Goal: Communication & Community: Participate in discussion

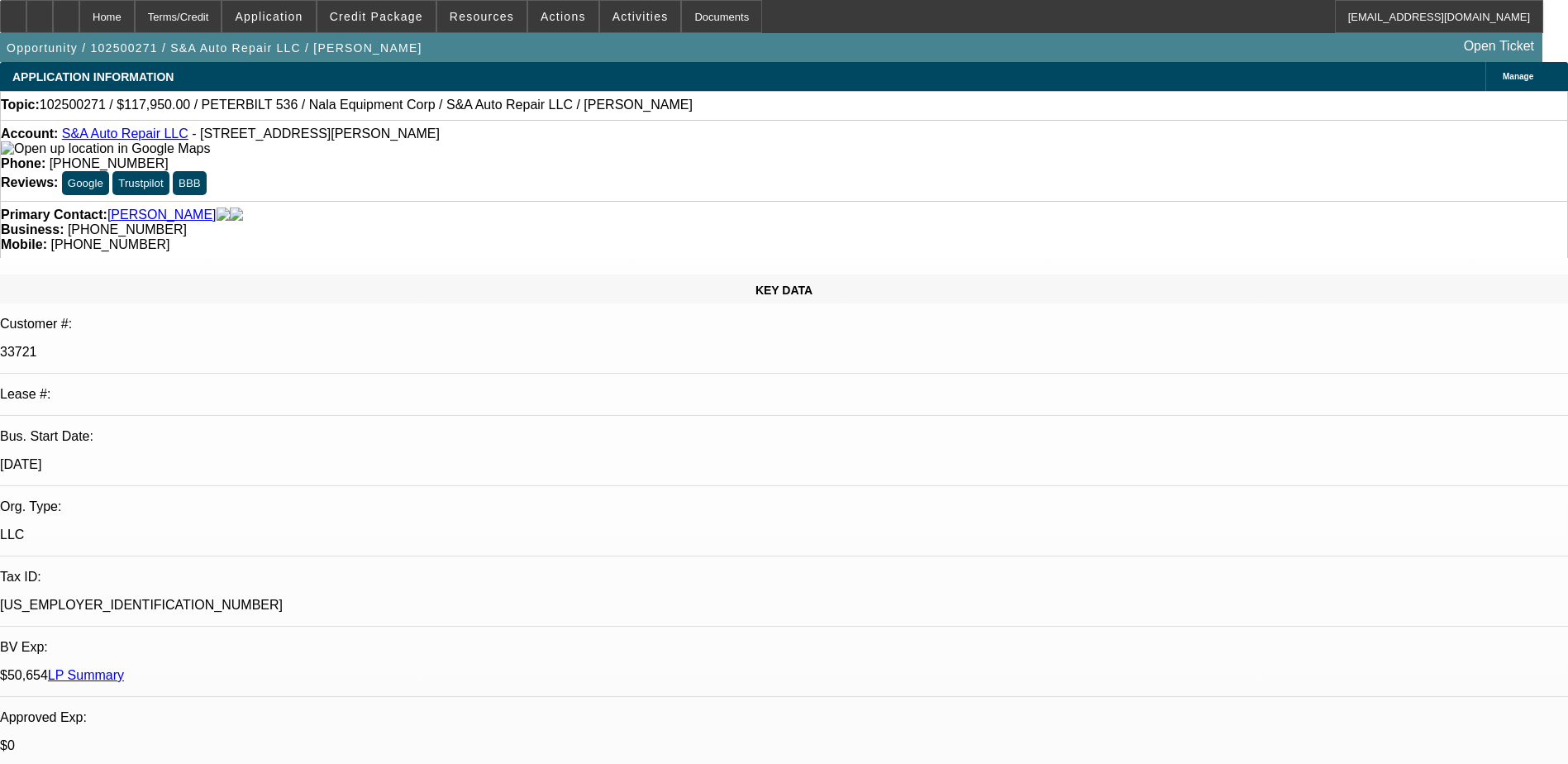
select select "0"
select select "2"
select select "0"
select select "6"
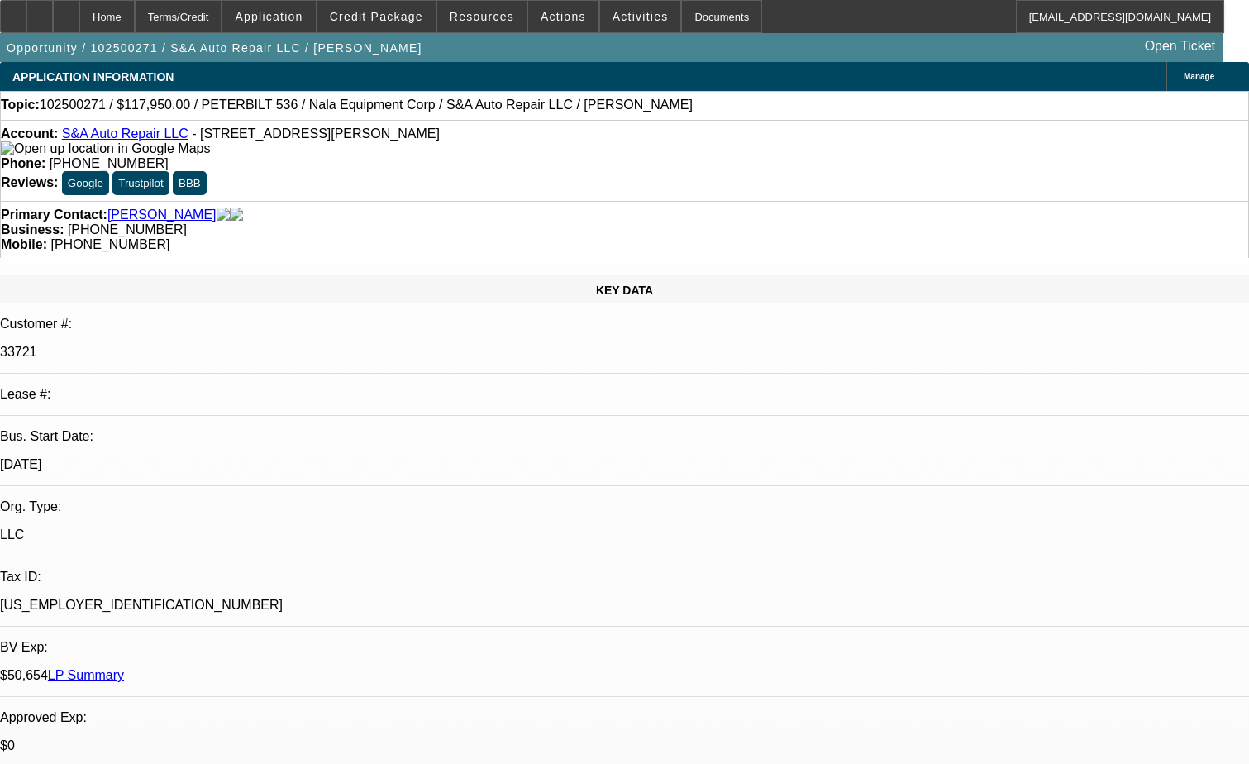
scroll to position [165, 0]
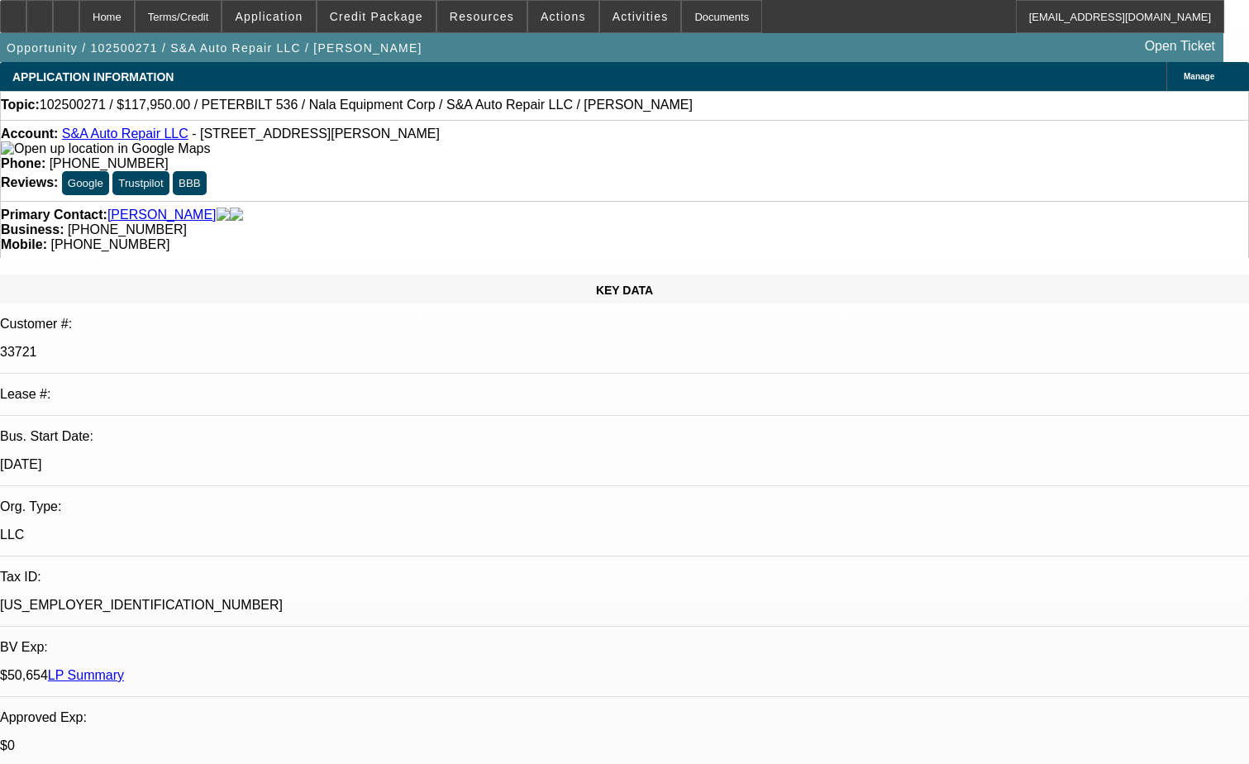
click at [79, 12] on div at bounding box center [66, 16] width 26 height 33
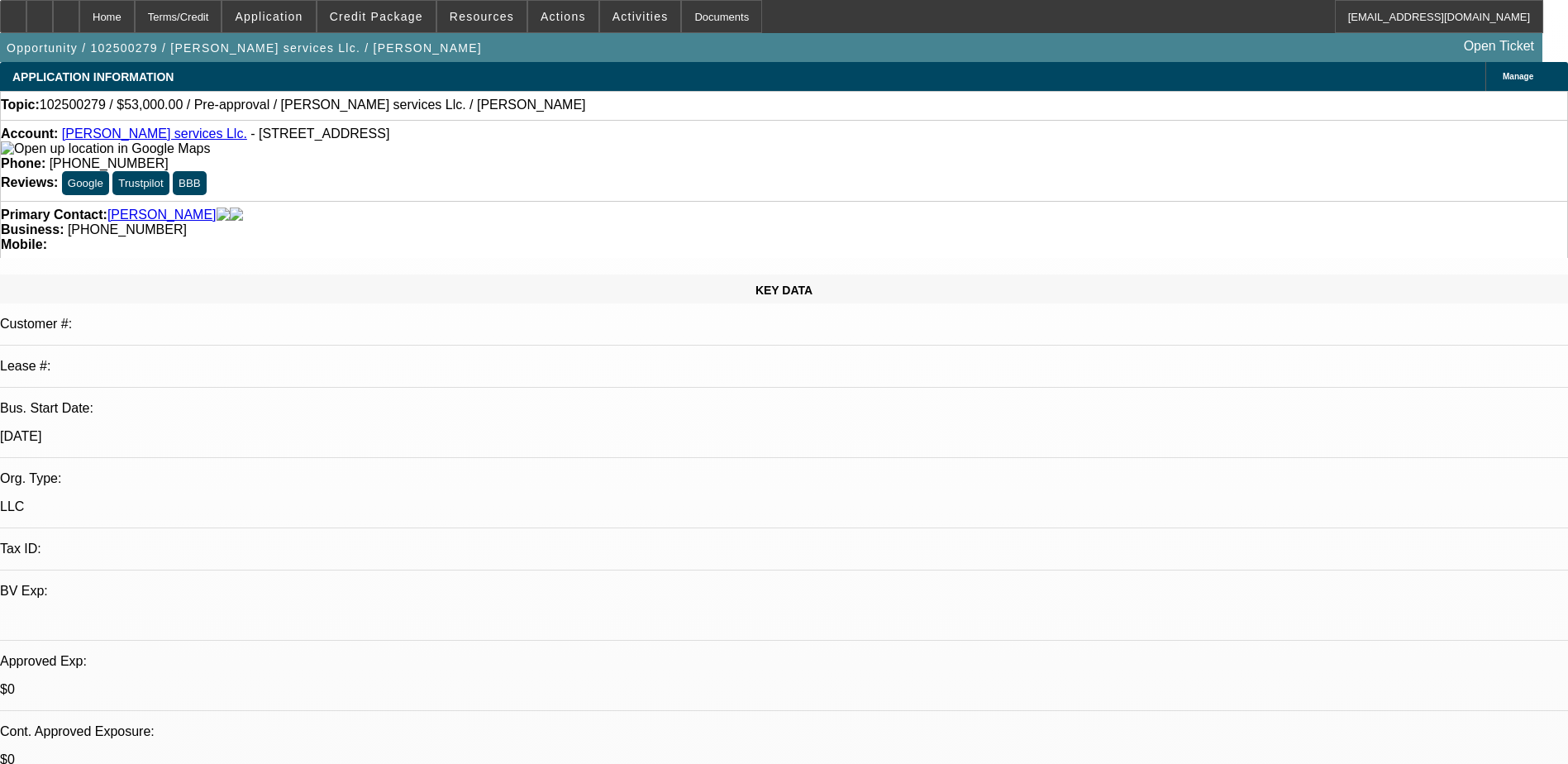
select select "0"
select select "2"
select select "0.1"
select select "1"
select select "2"
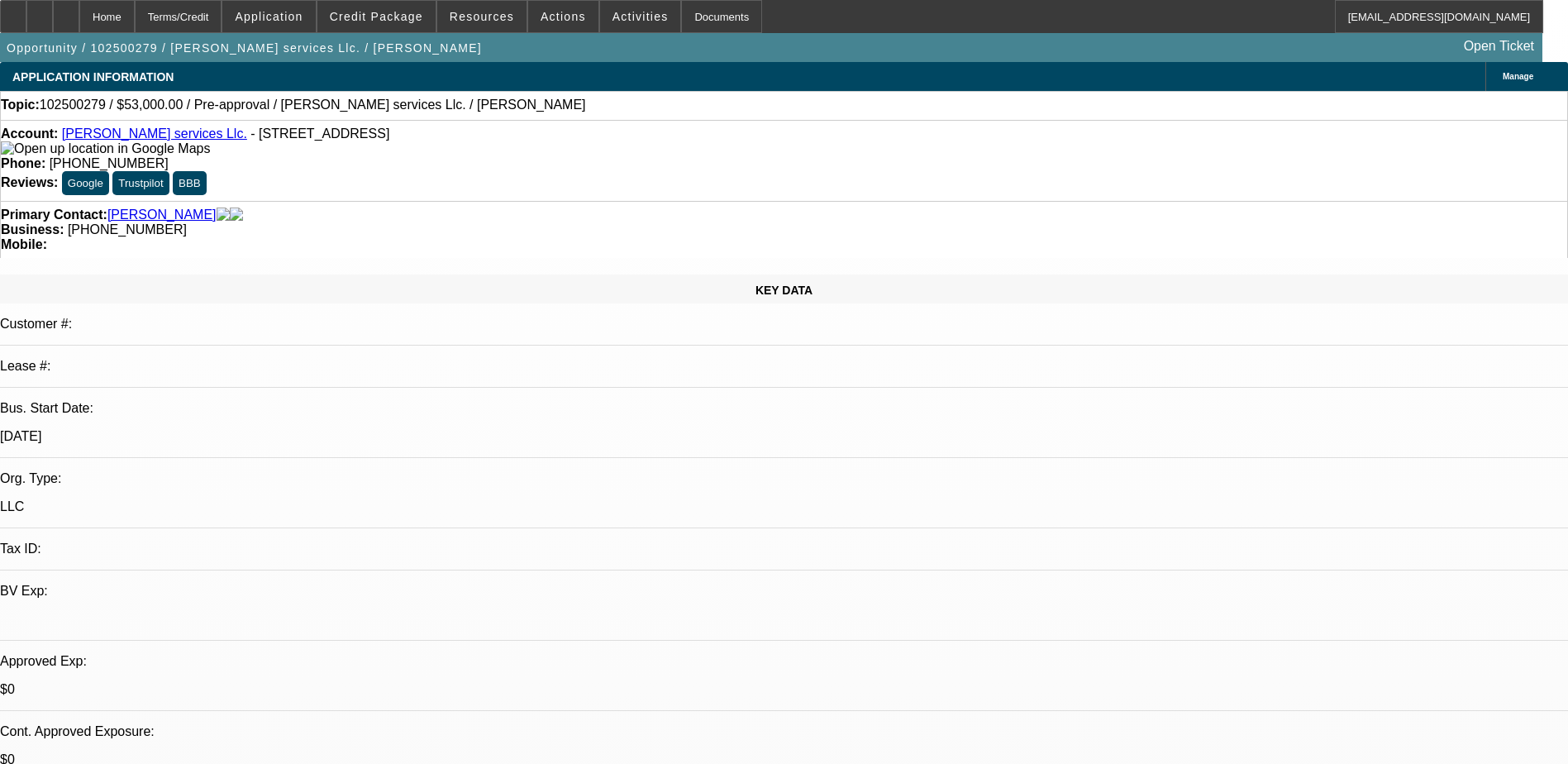
select select "4"
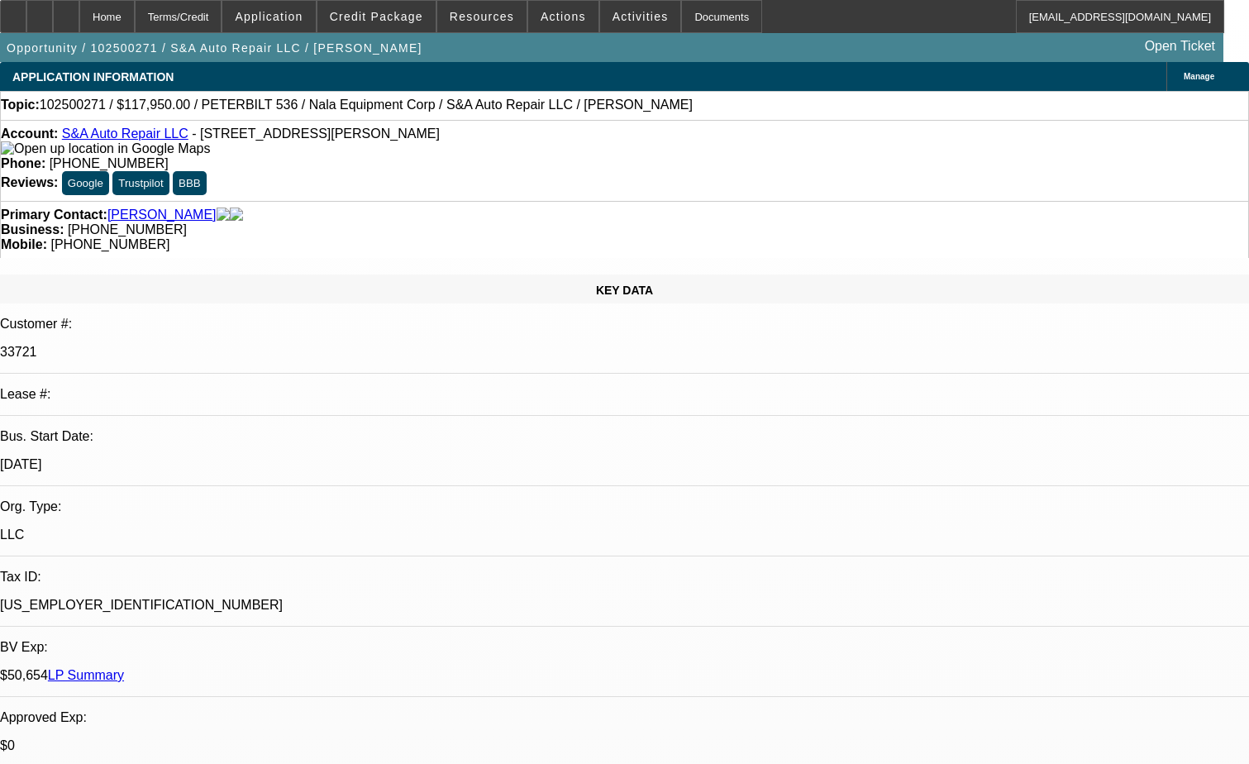
select select "0"
select select "2"
select select "0"
select select "6"
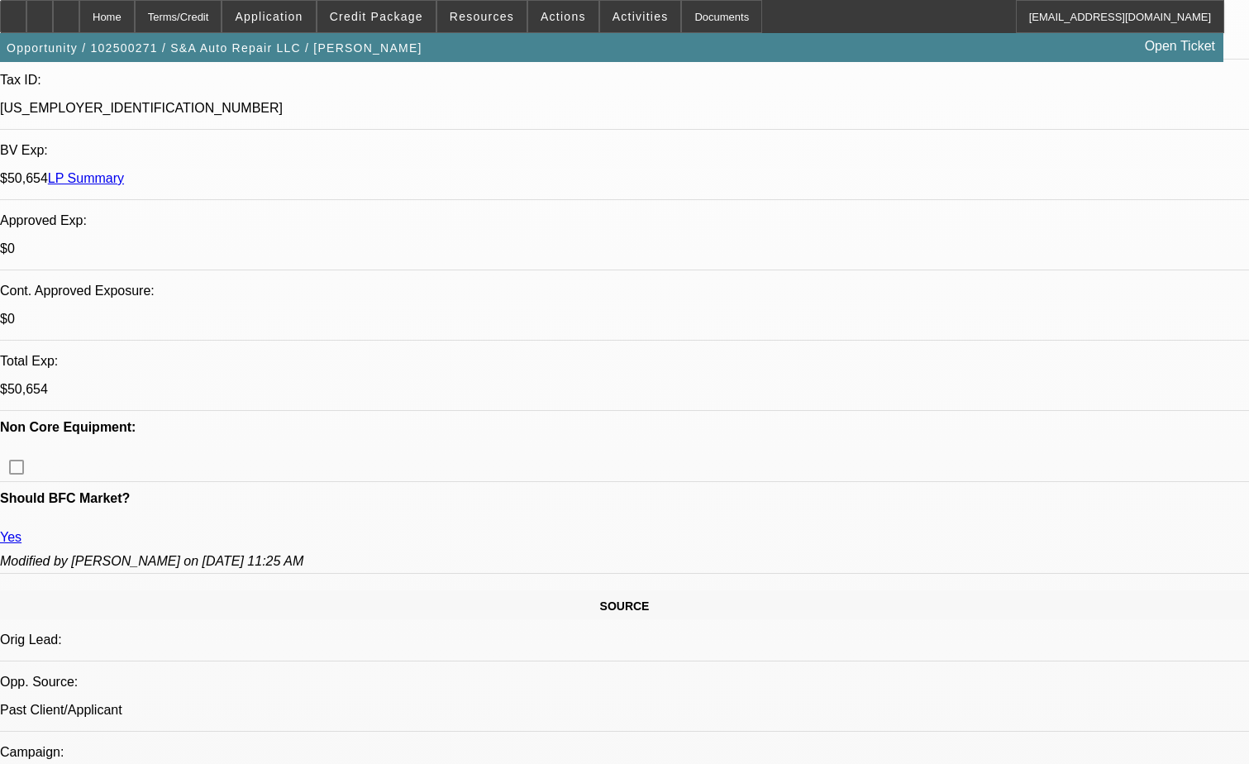
scroll to position [496, 0]
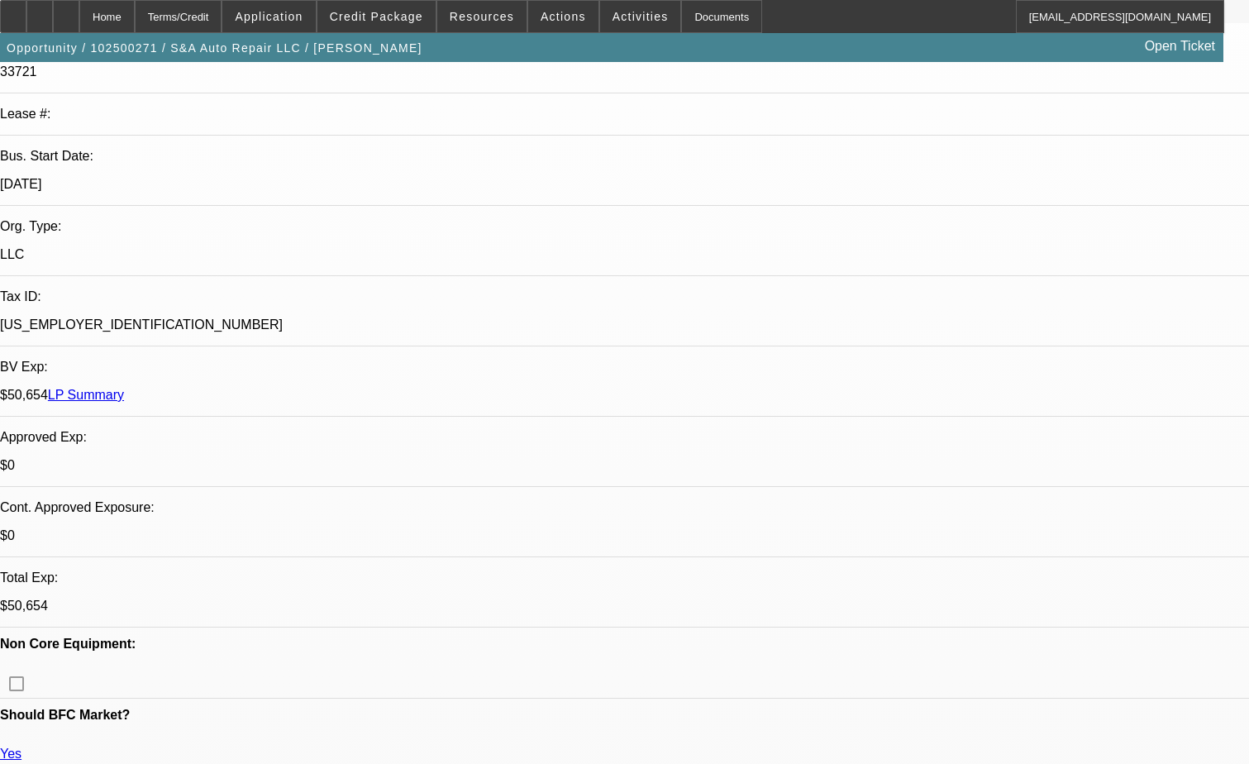
scroll to position [0, 0]
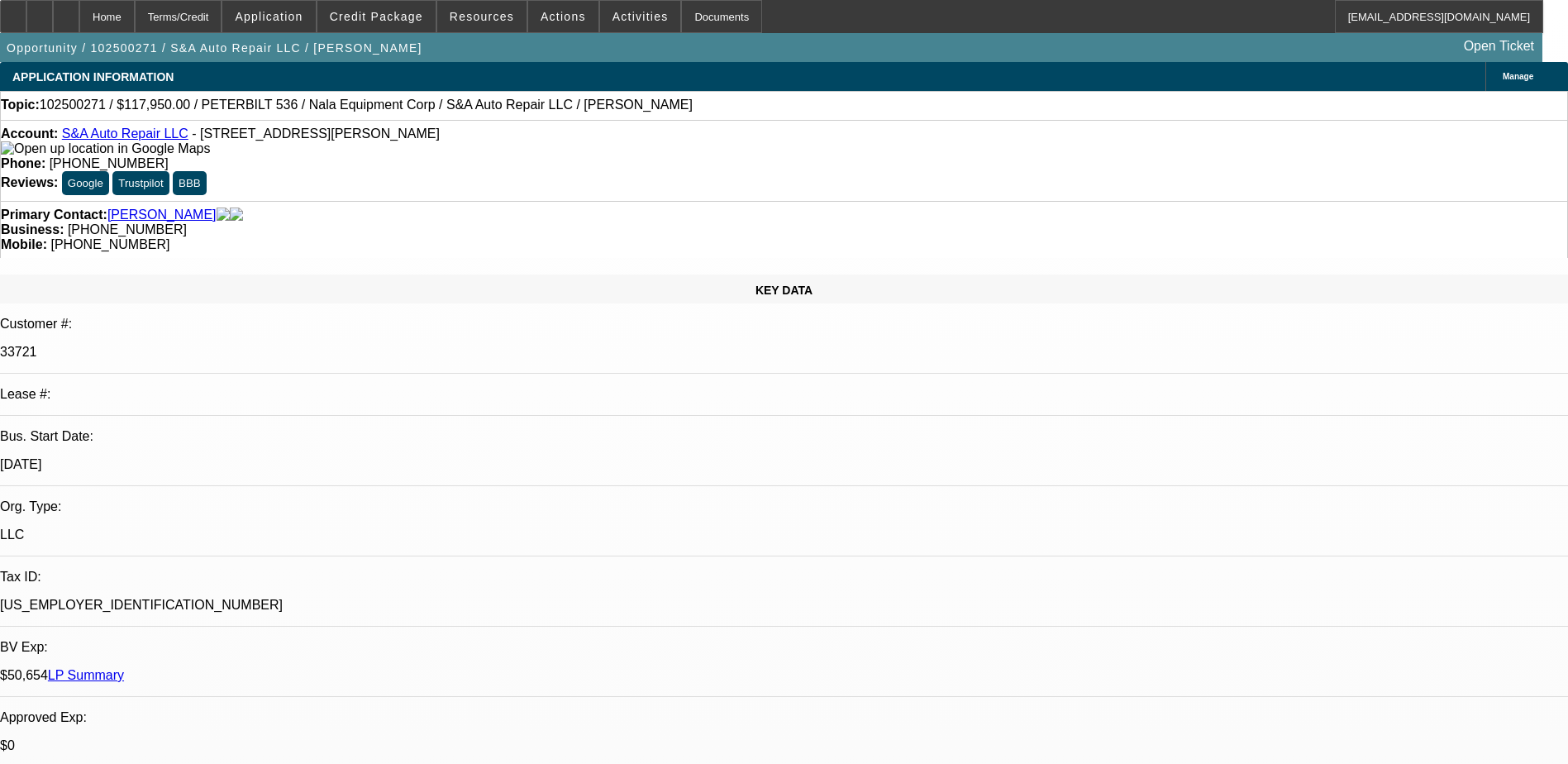
drag, startPoint x: 1238, startPoint y: 183, endPoint x: 1243, endPoint y: 148, distance: 35.2
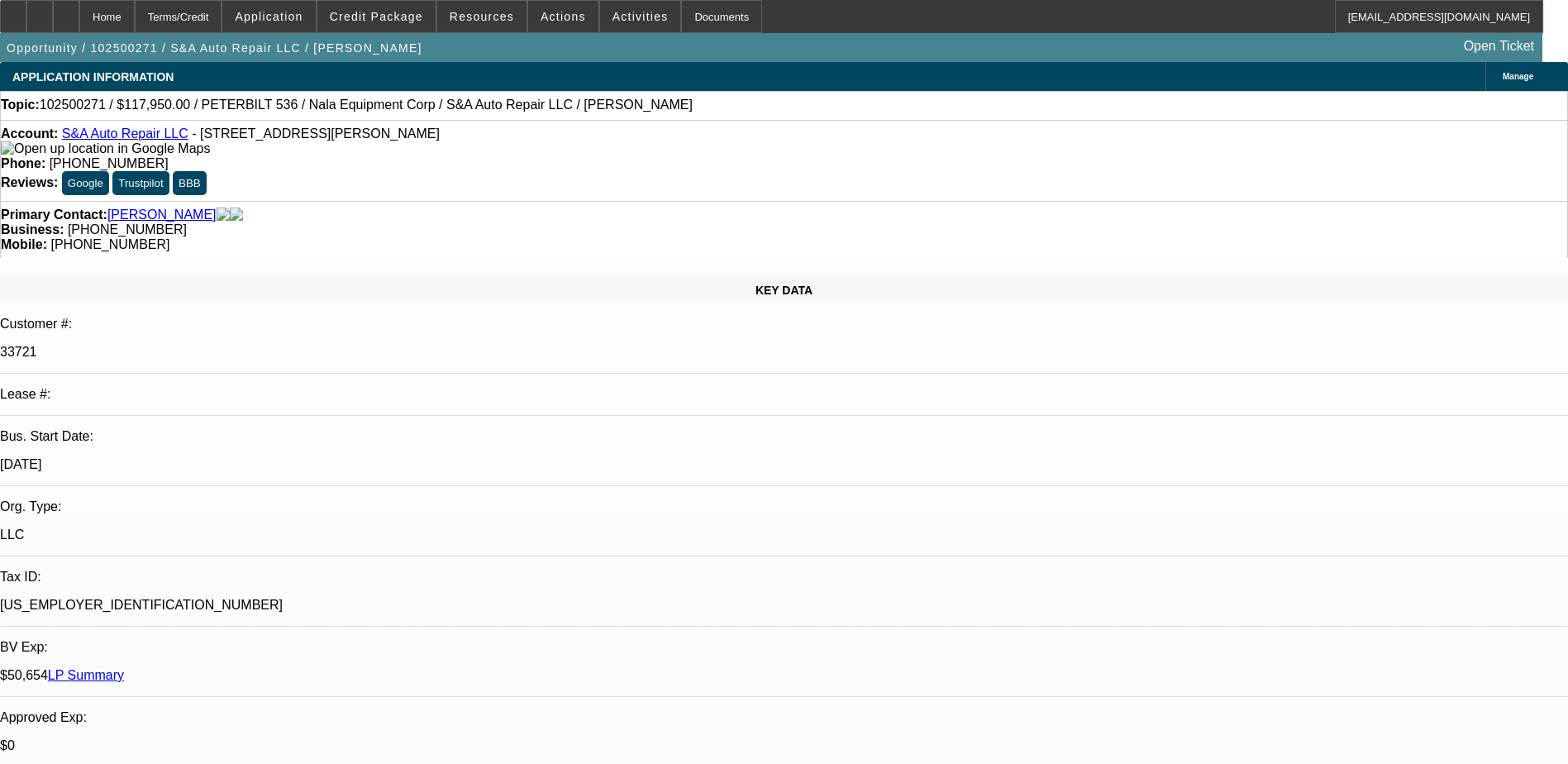
click at [402, 2] on span at bounding box center [376, 17] width 118 height 40
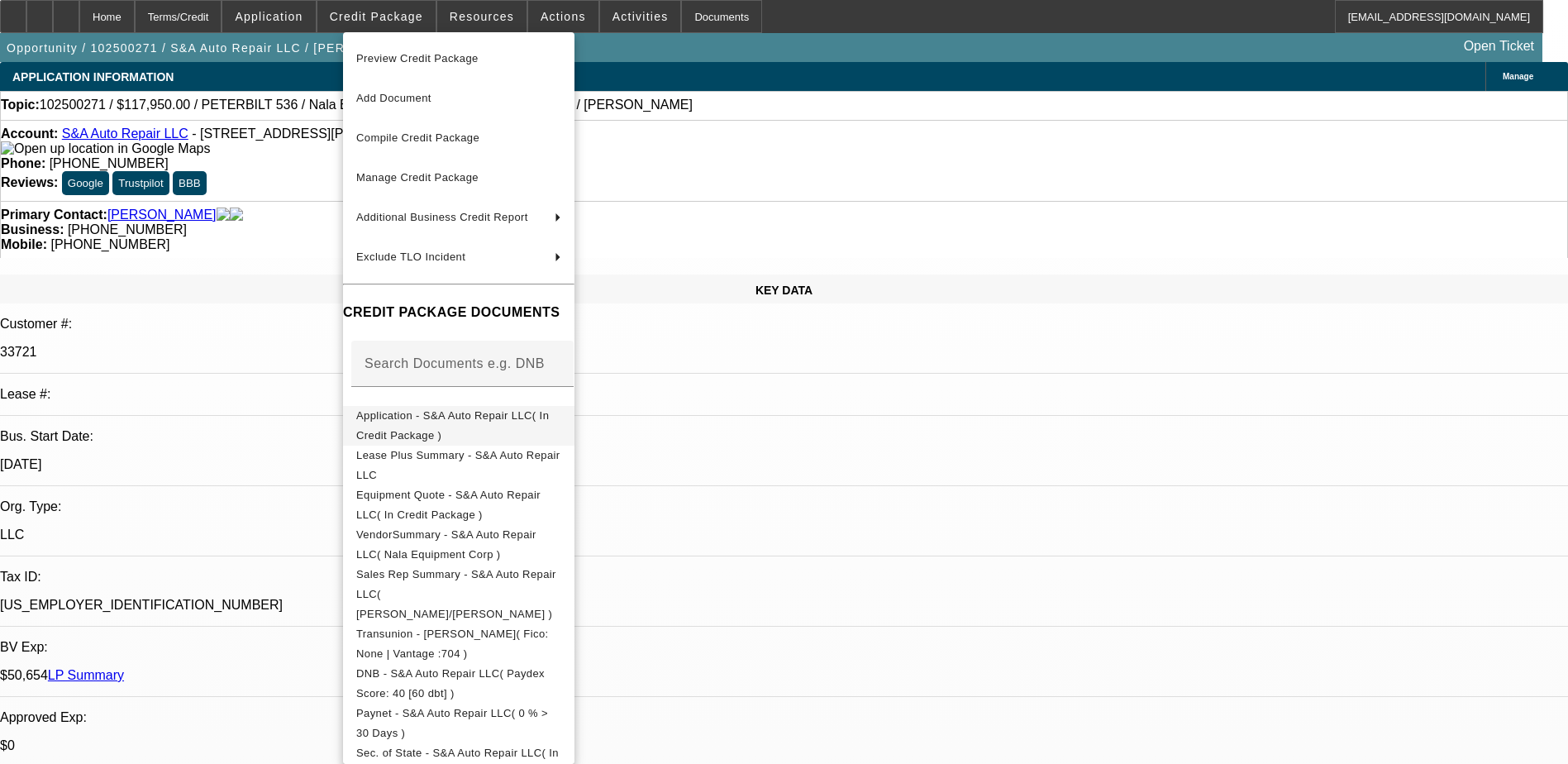
click at [515, 417] on span "Application - S&A Auto Repair LLC( In Credit Package )" at bounding box center [452, 425] width 193 height 32
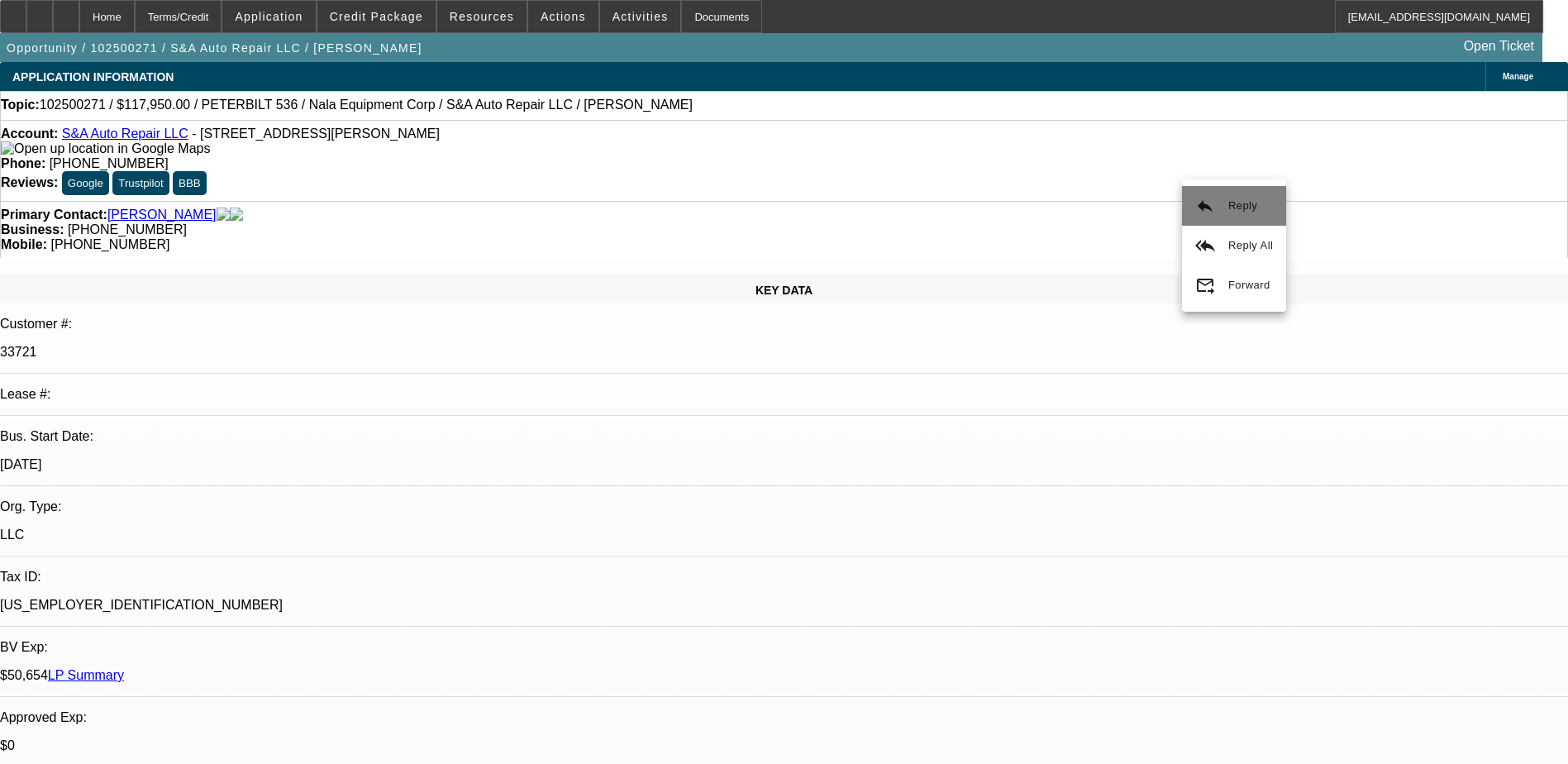
click at [1242, 213] on span "Reply" at bounding box center [1250, 206] width 45 height 20
click at [446, 165] on div "Account: S&A Auto Repair LLC - 468 Lowell St, Peabody, MA 01960 Phone: (978) 85…" at bounding box center [784, 160] width 1568 height 81
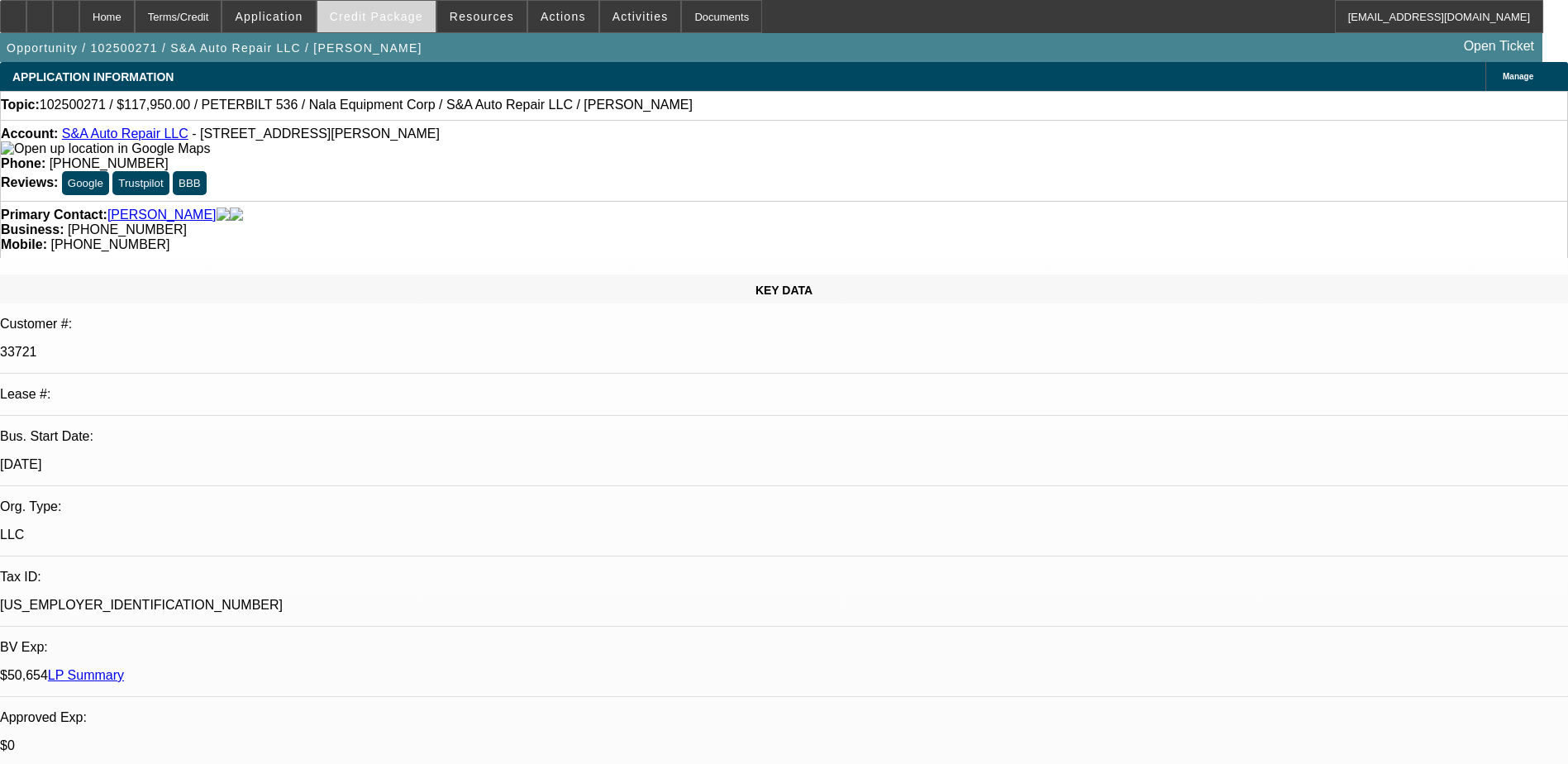
click at [407, 17] on span "Credit Package" at bounding box center [376, 16] width 93 height 13
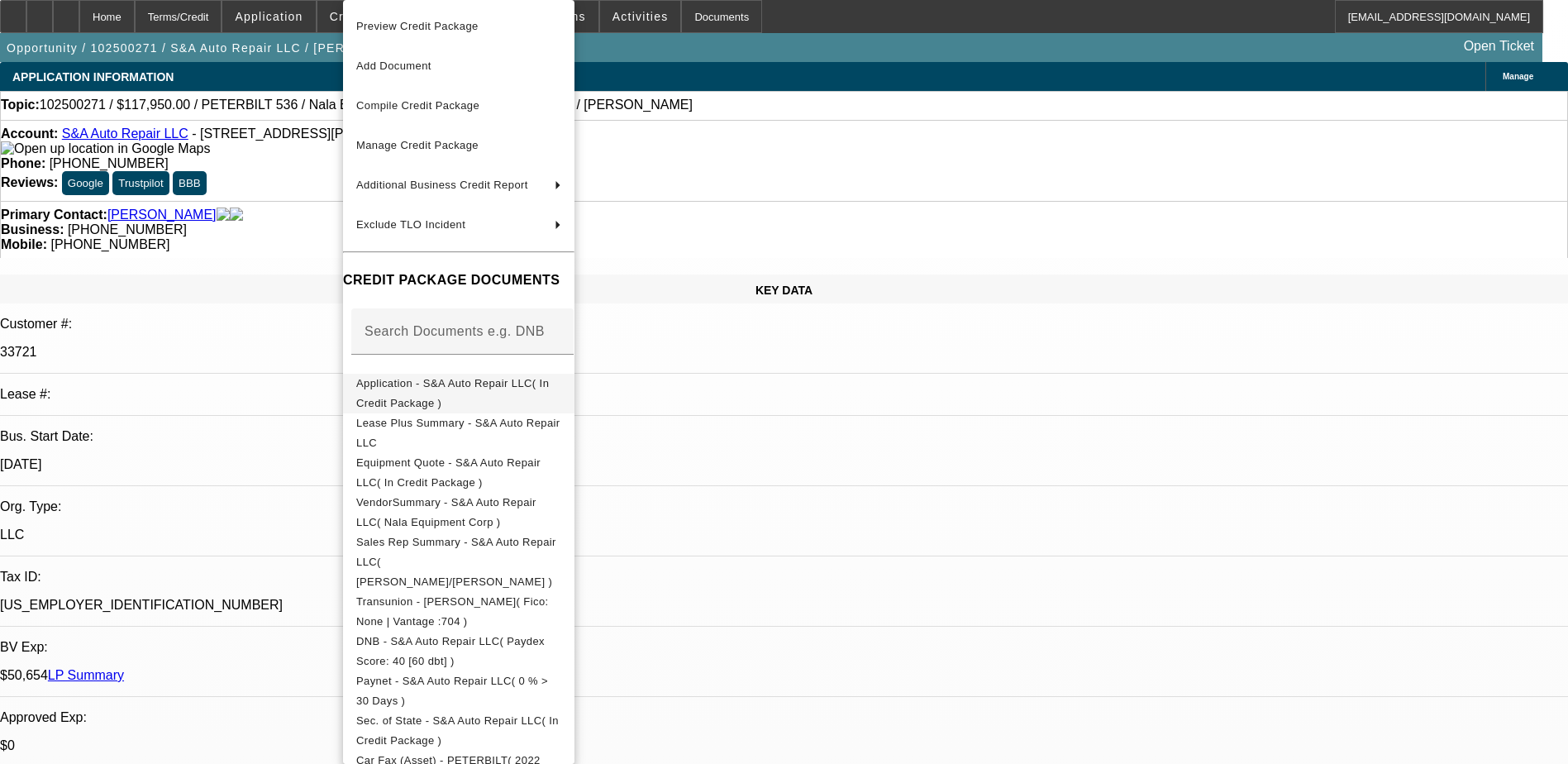
click at [503, 377] on span "Application - S&A Auto Repair LLC( In Credit Package )" at bounding box center [458, 394] width 205 height 40
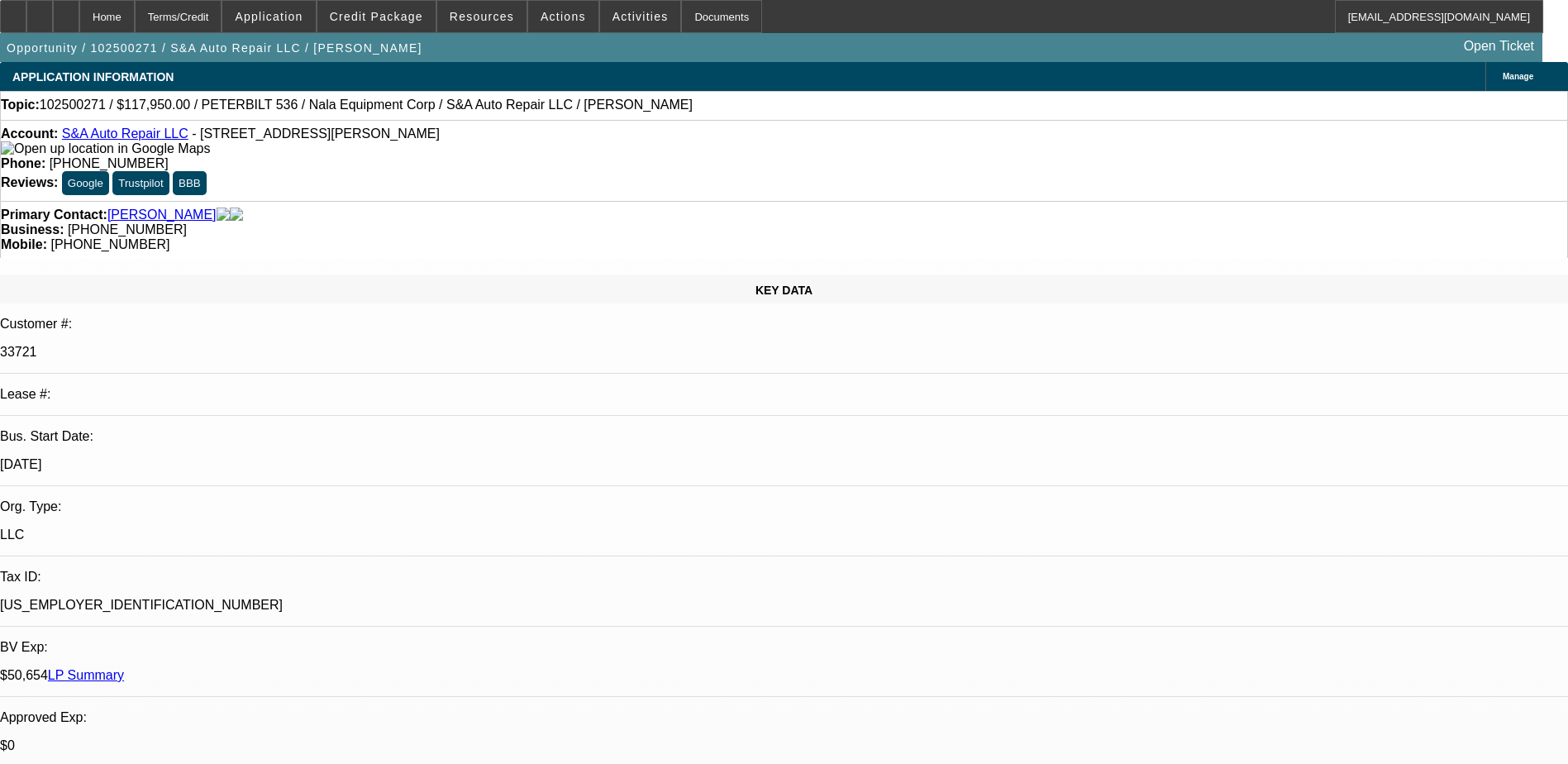
click at [137, 135] on link "S&A Auto Repair LLC" at bounding box center [125, 133] width 126 height 14
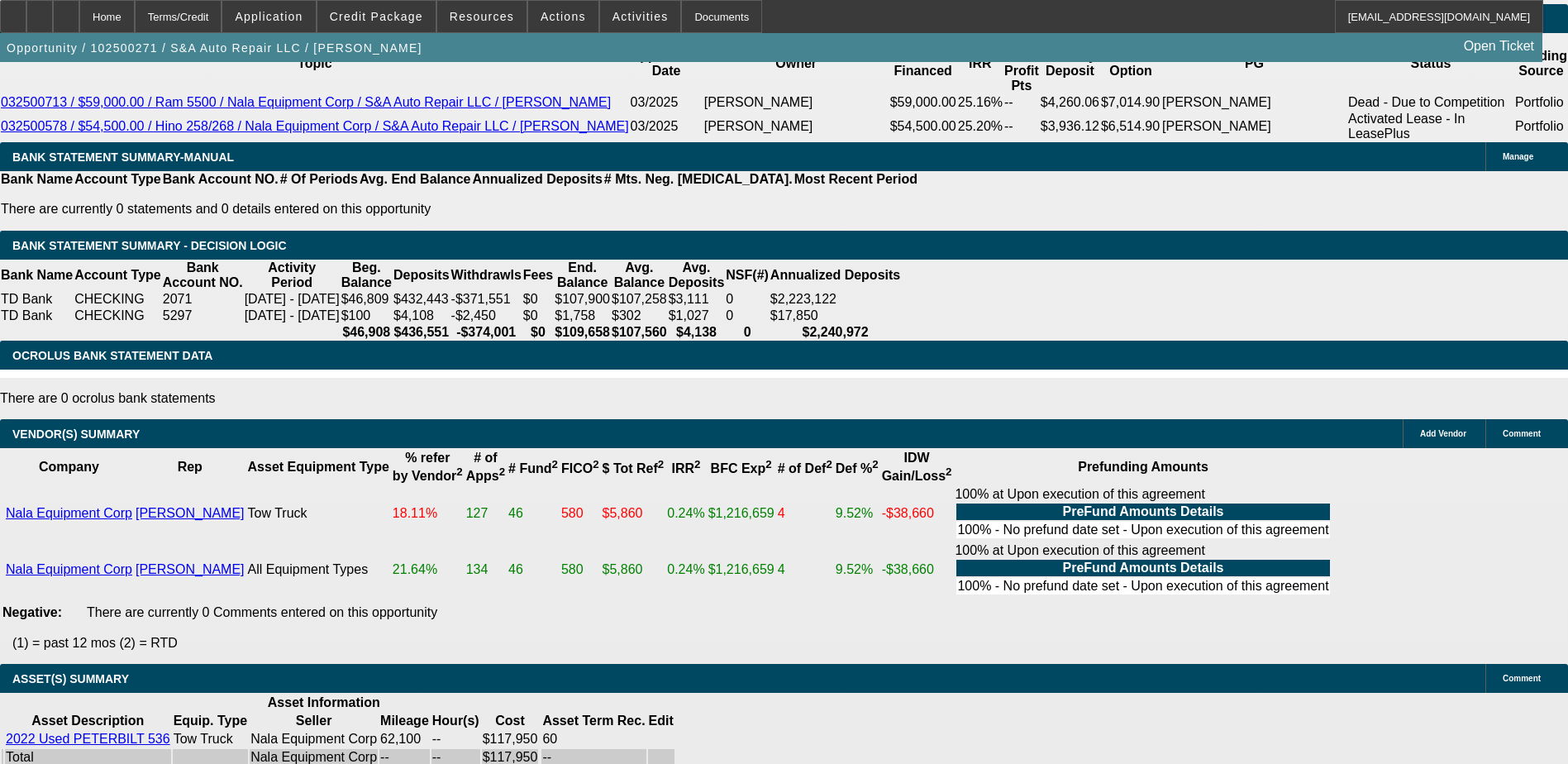
scroll to position [331, 0]
drag, startPoint x: 1195, startPoint y: 220, endPoint x: 1191, endPoint y: 197, distance: 23.5
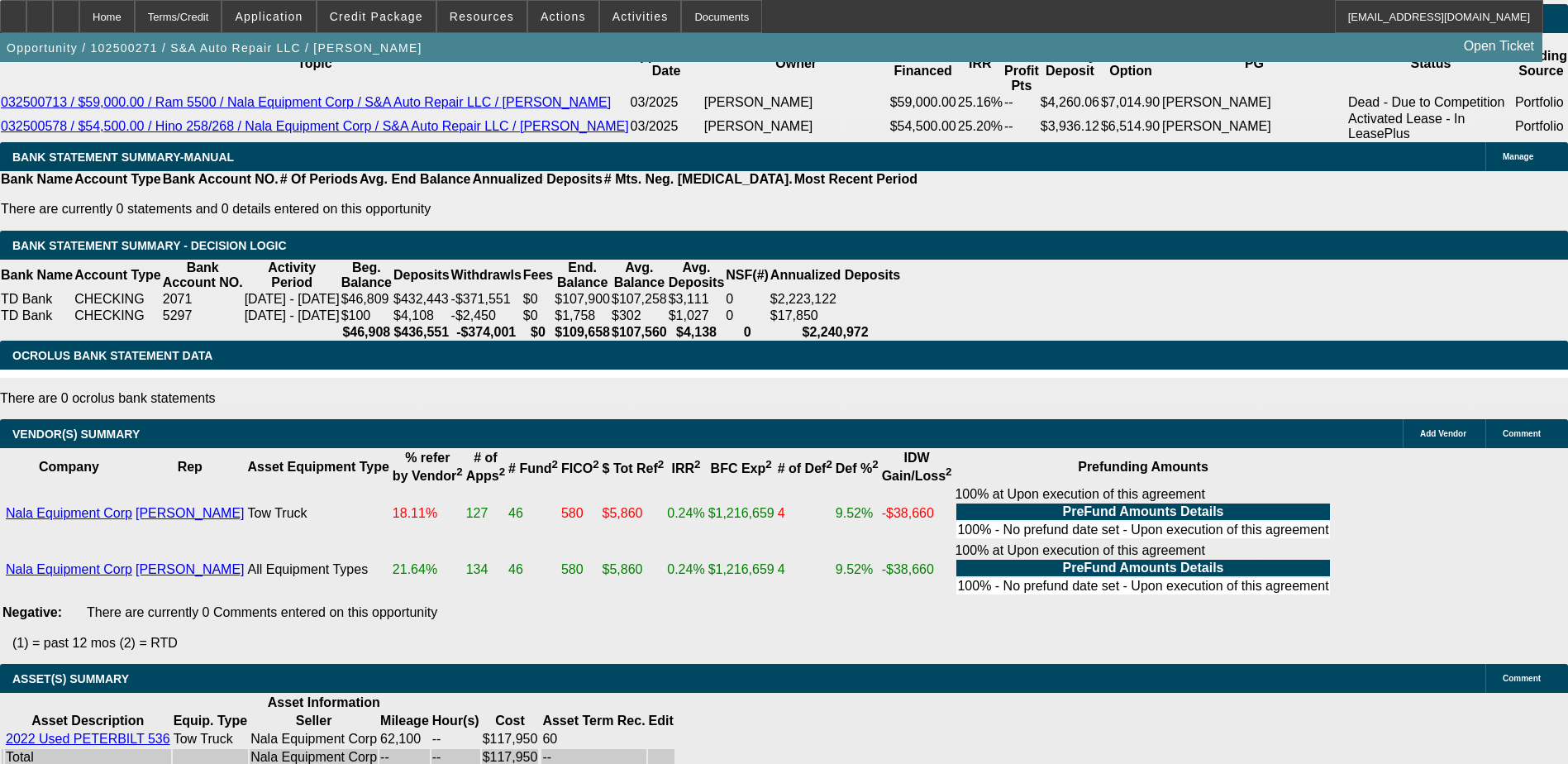
scroll to position [165, 0]
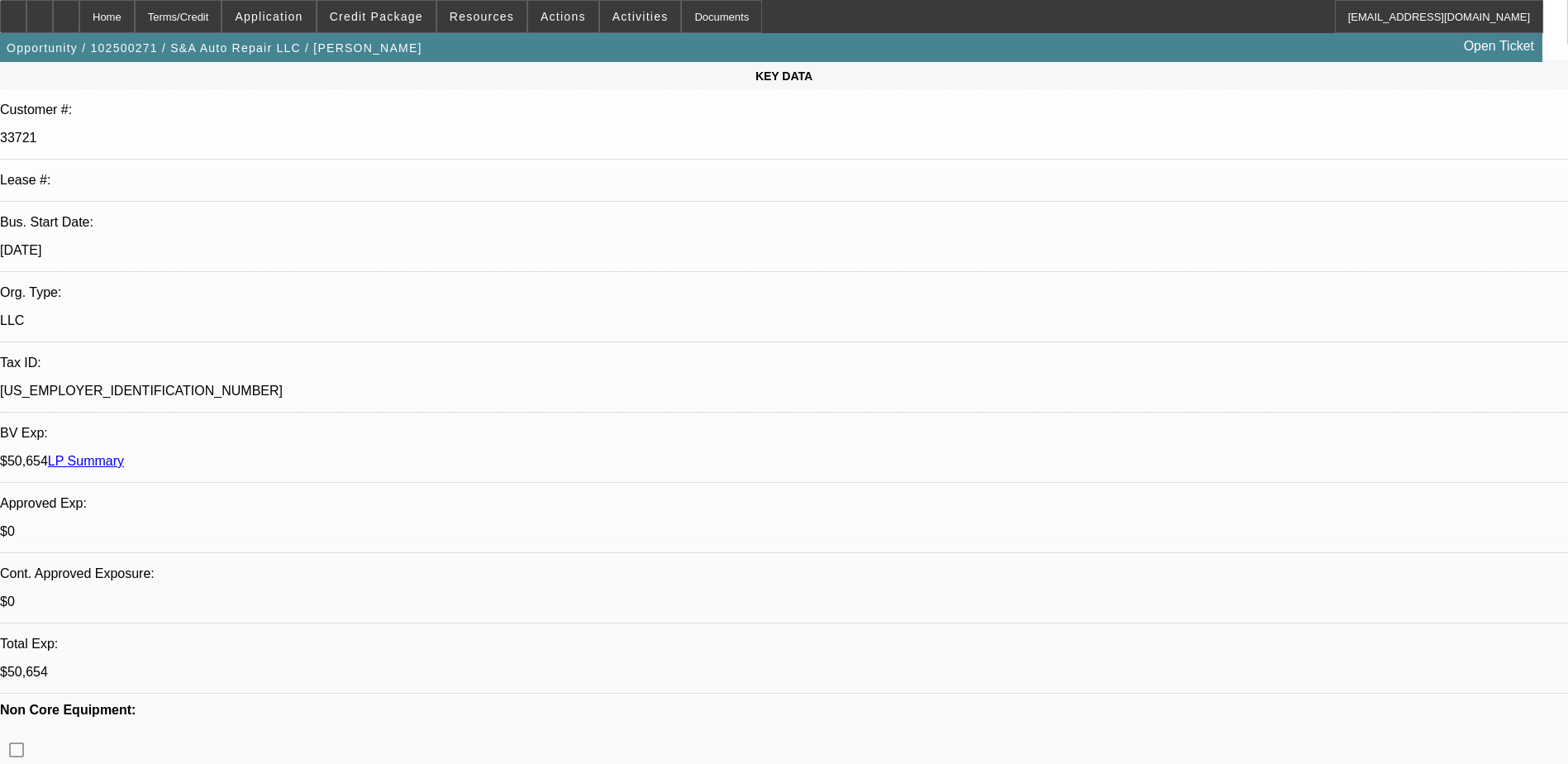
scroll to position [0, 0]
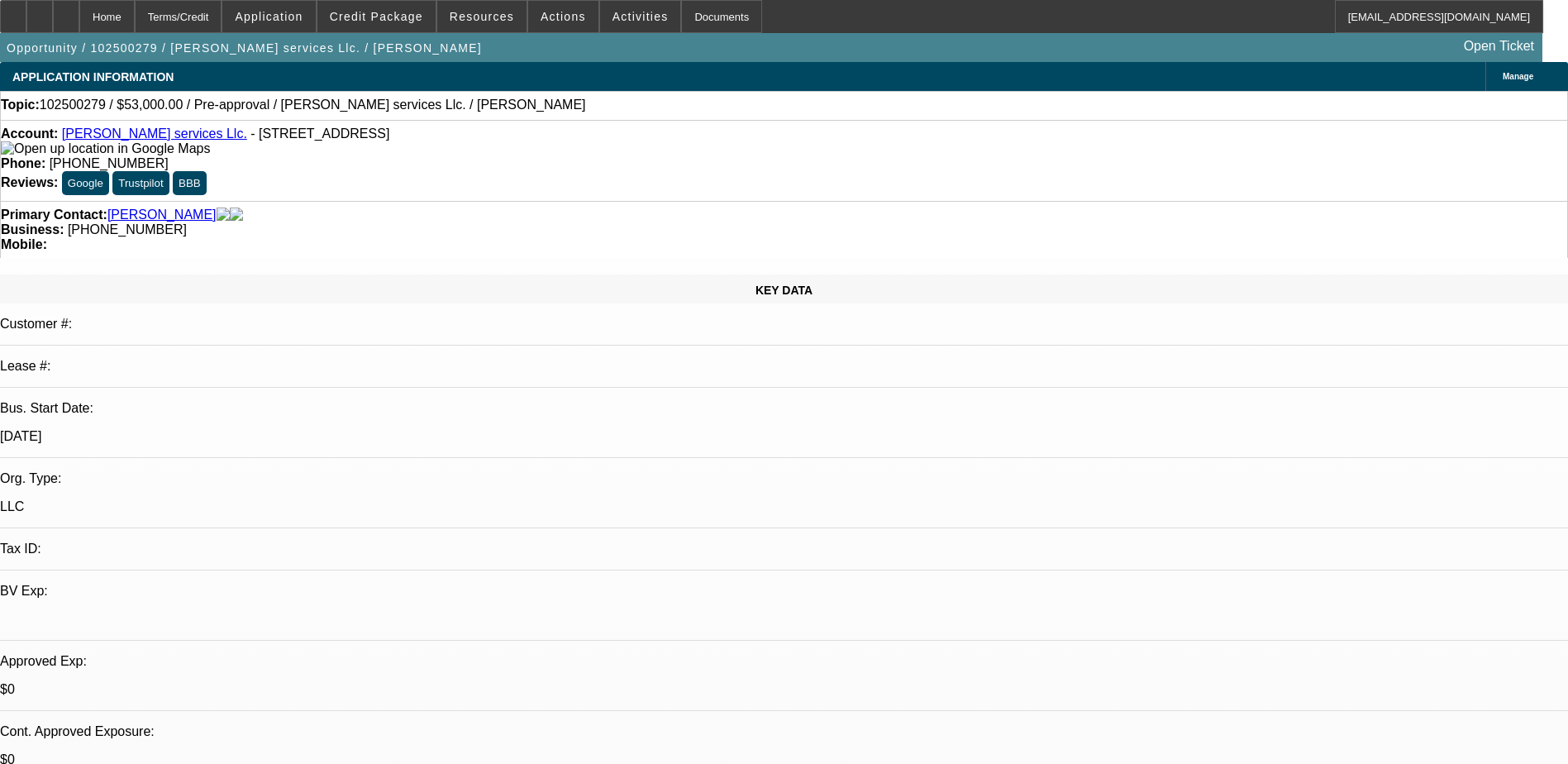
select select "0"
select select "2"
select select "0.1"
select select "4"
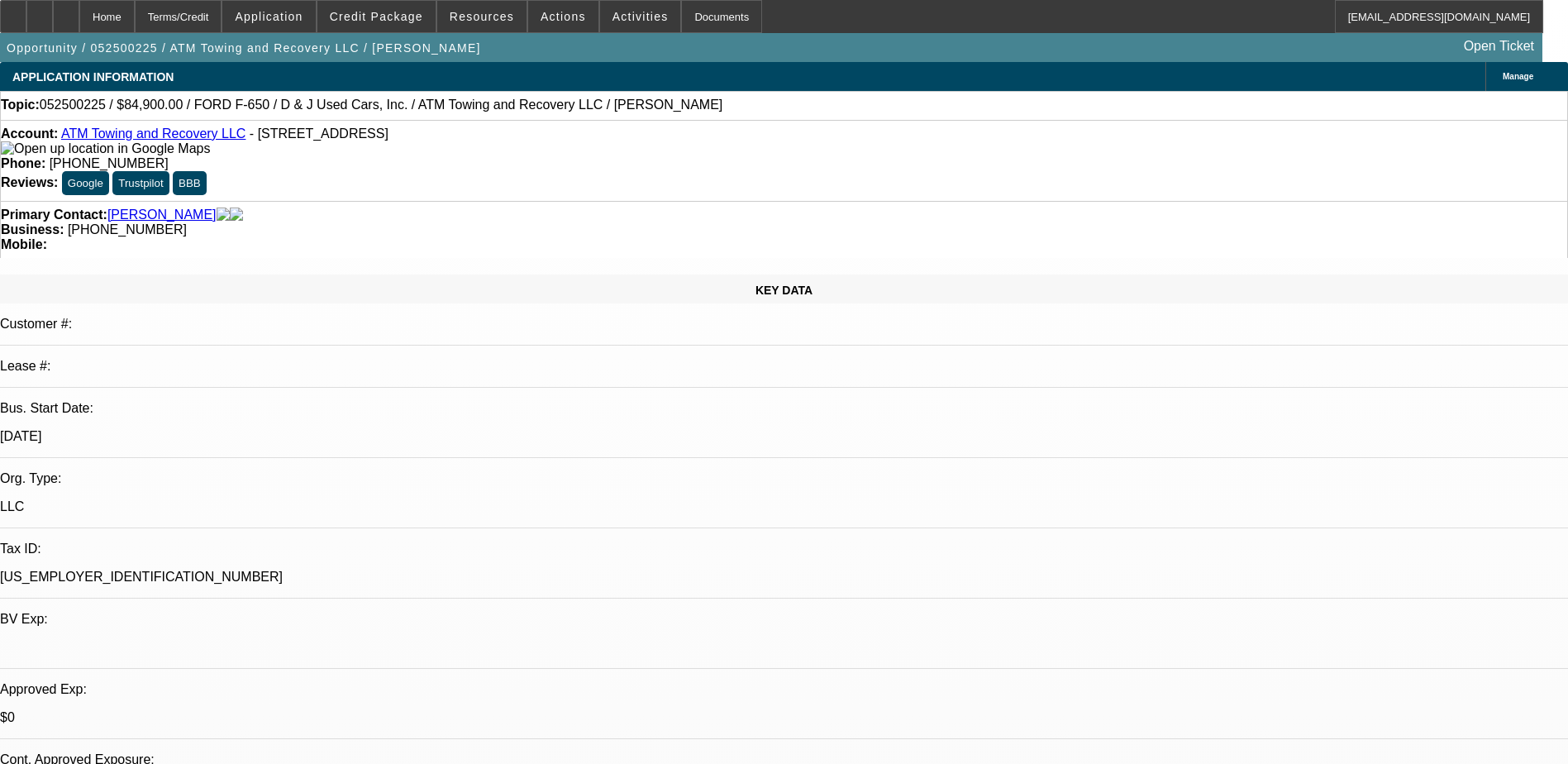
select select "0"
select select "0.15"
select select "0"
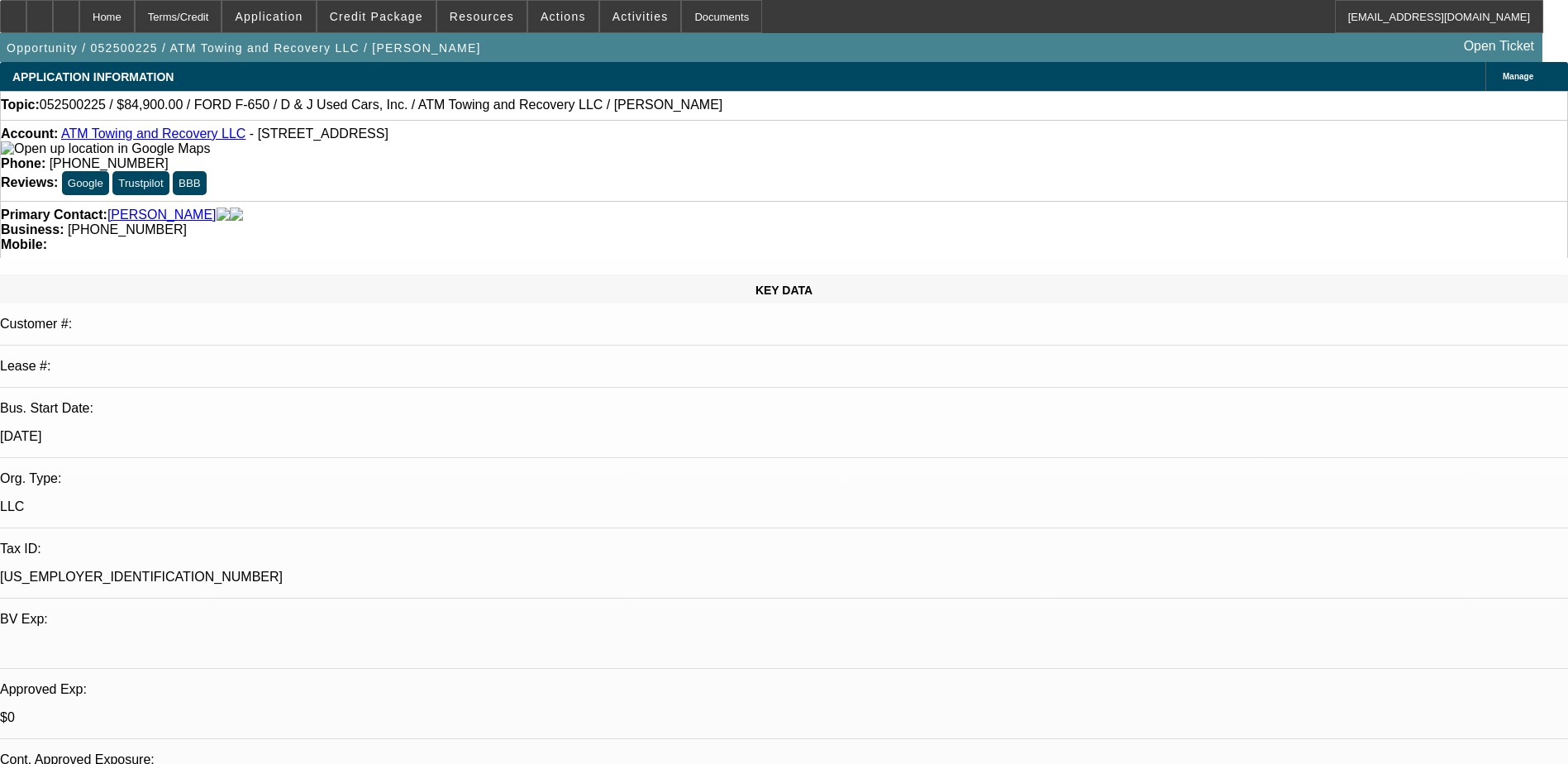
select select "0.15"
select select "0"
select select "0.15"
select select "0"
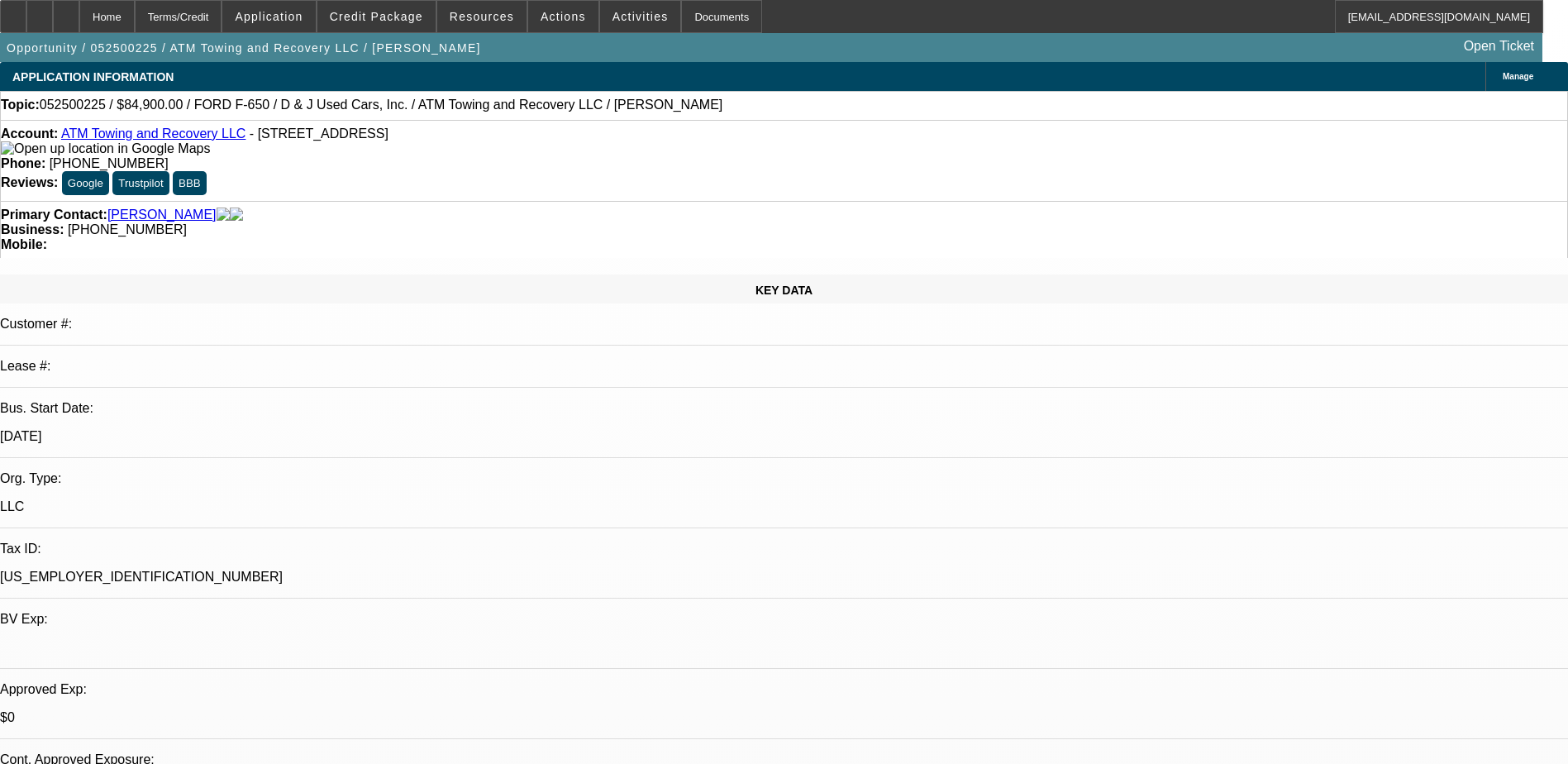
select select "0"
select select "0.1"
select select "1"
select select "16"
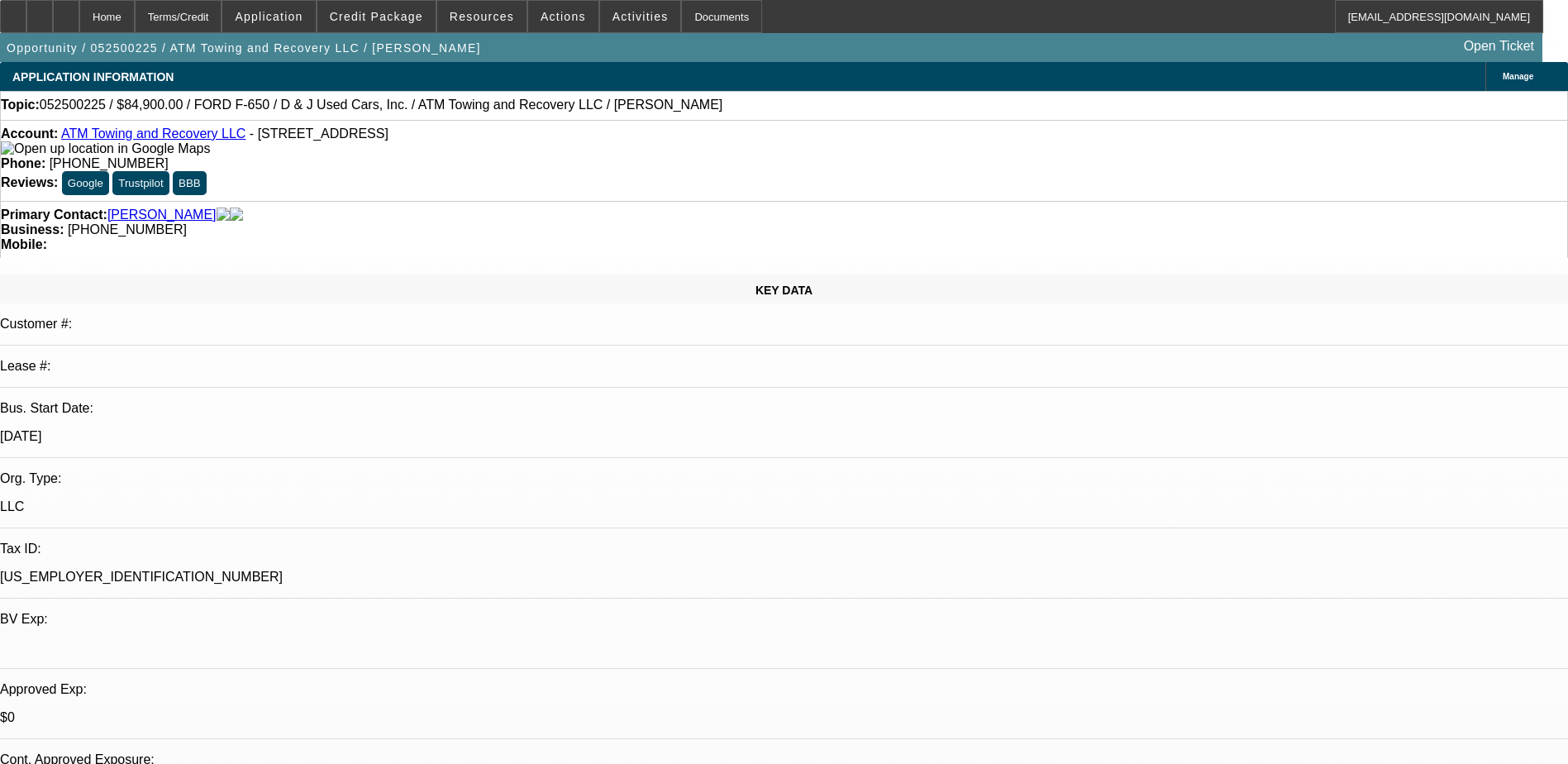
select select "1"
select select "16"
select select "1"
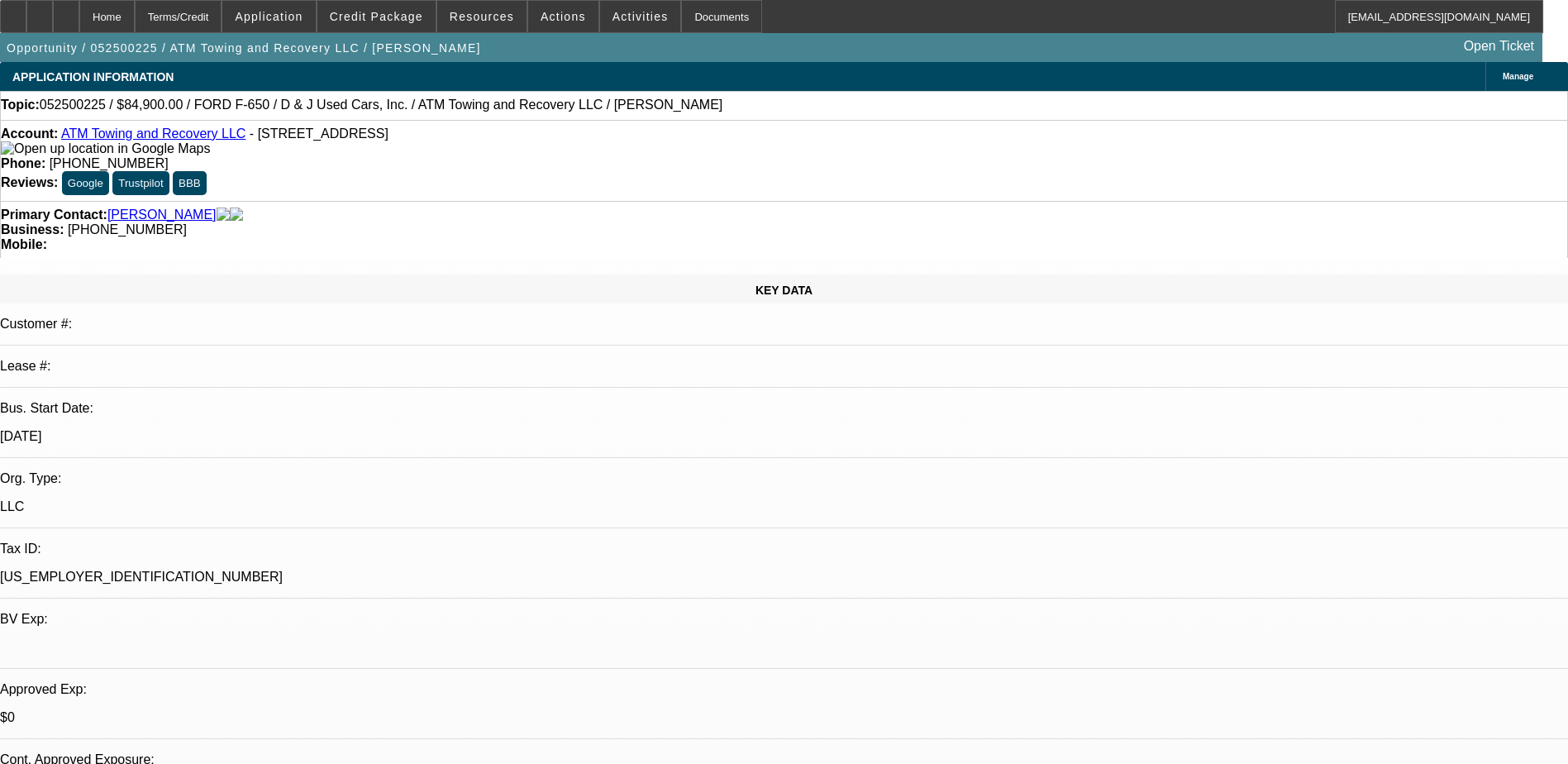
select select "16"
select select "1"
select select "4"
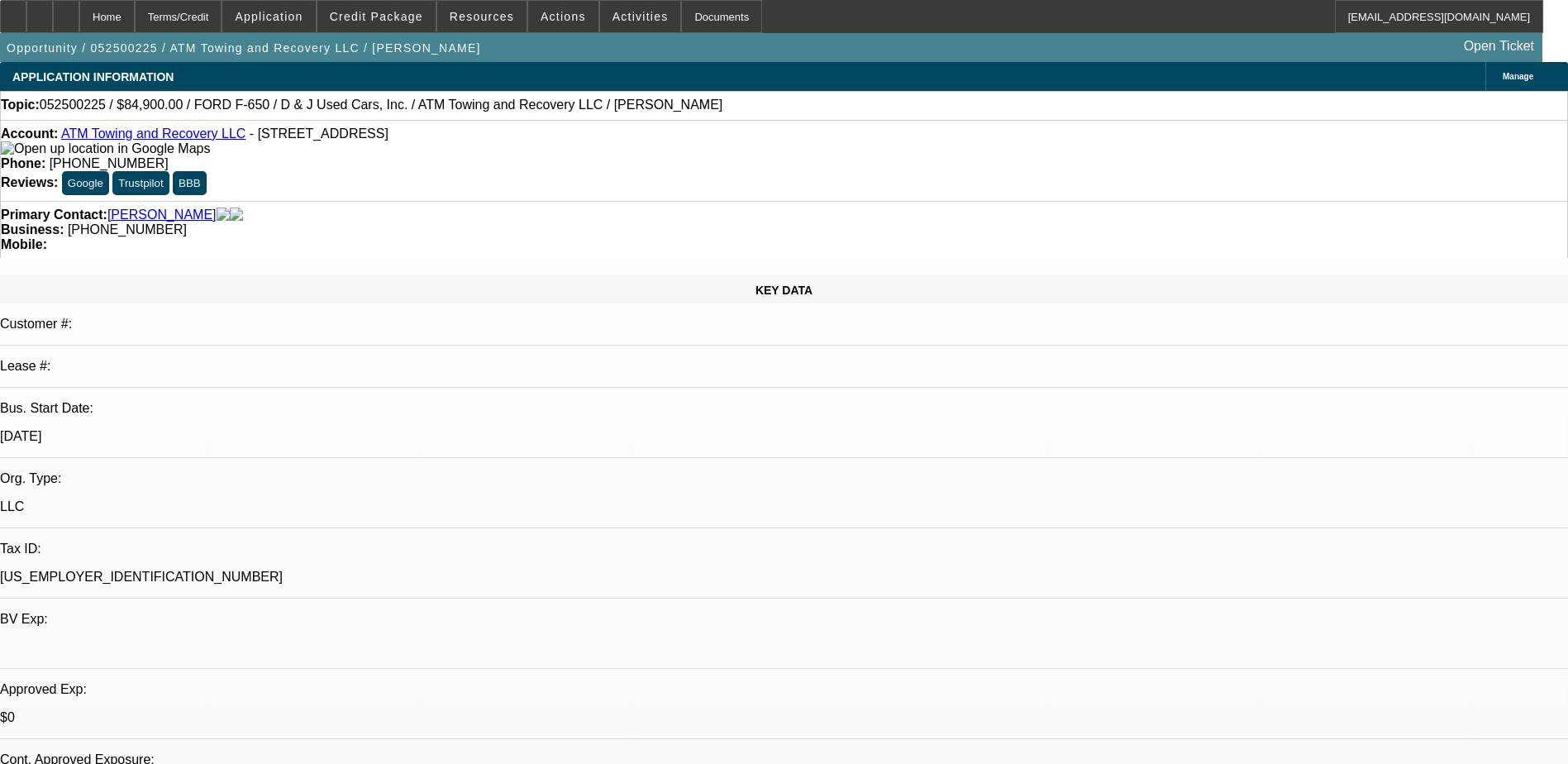
drag, startPoint x: 528, startPoint y: 235, endPoint x: 518, endPoint y: 233, distance: 10.1
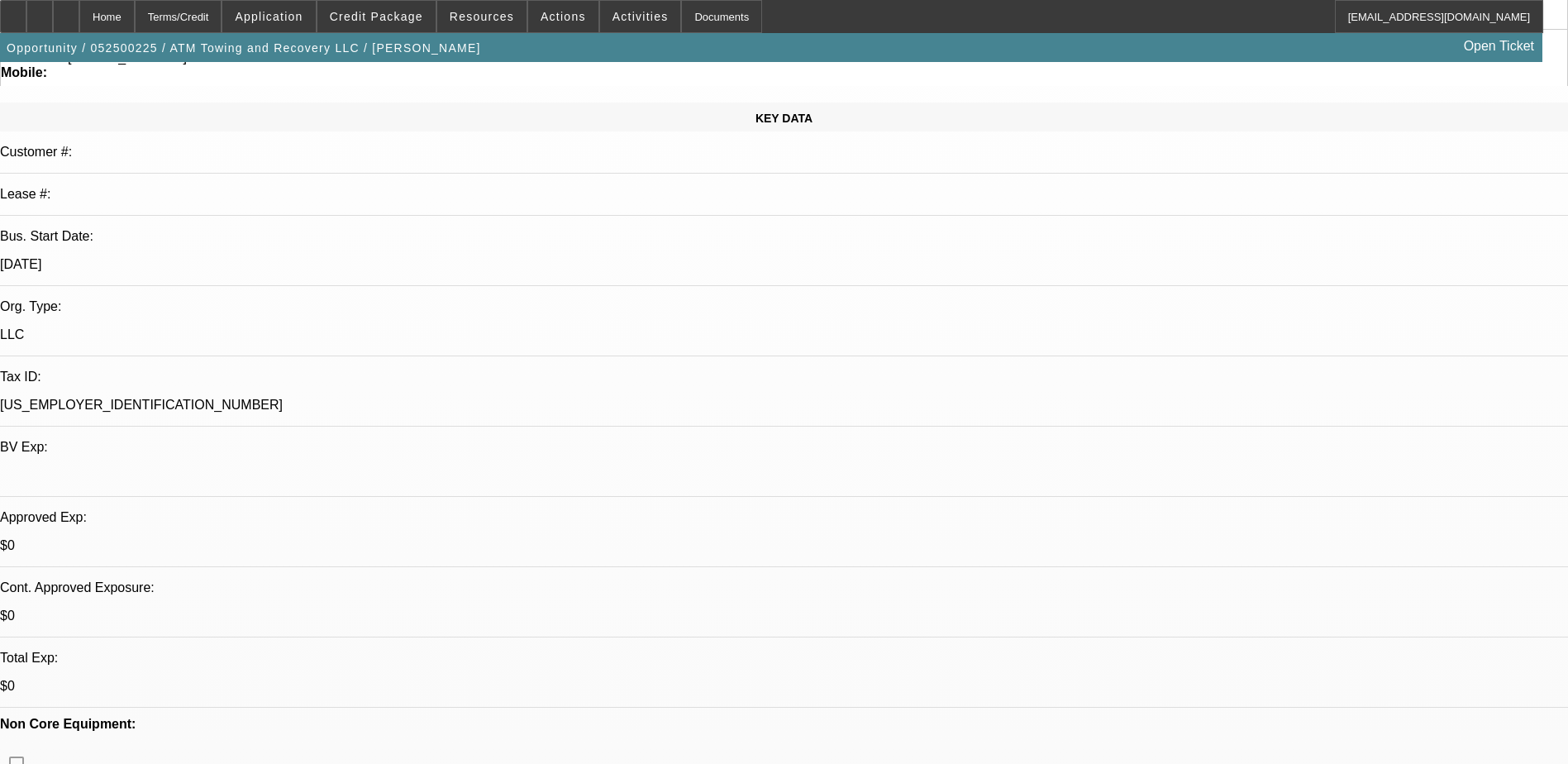
scroll to position [165, 0]
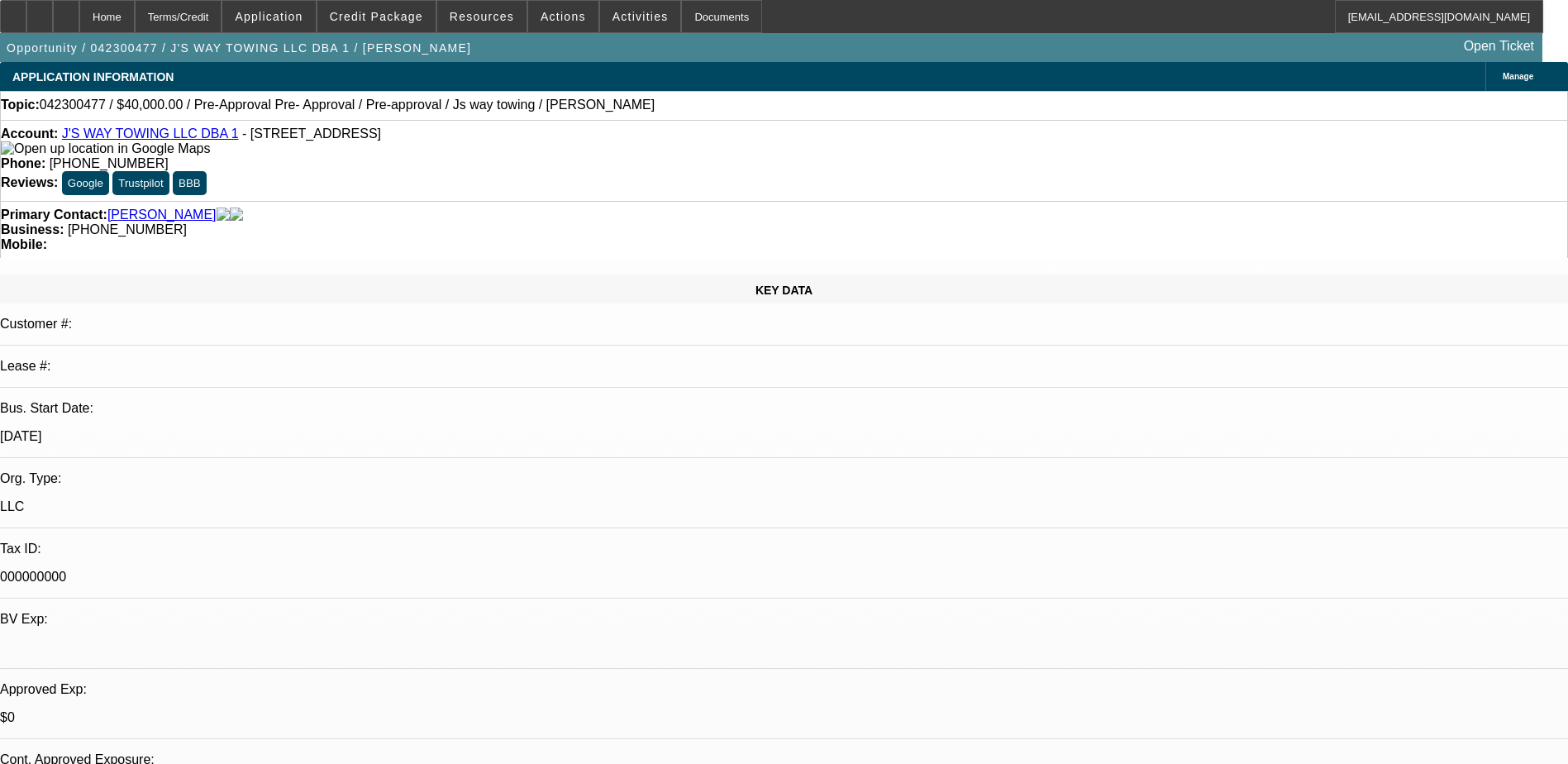
select select "0.2"
select select "2"
select select "0.1"
select select "0.2"
select select "2"
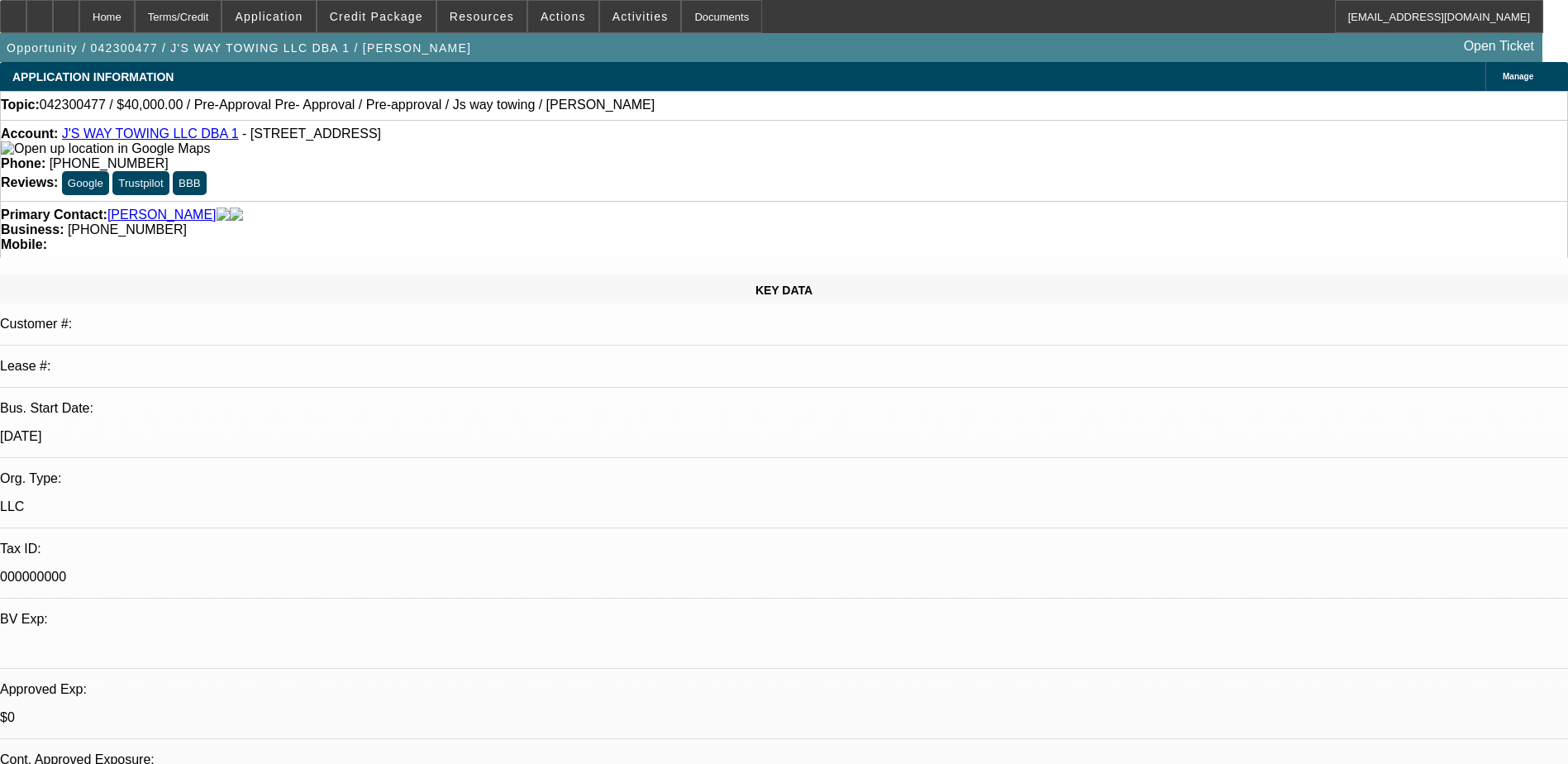
select select "0.1"
select select "0.2"
select select "2"
select select "0.1"
select select "0.2"
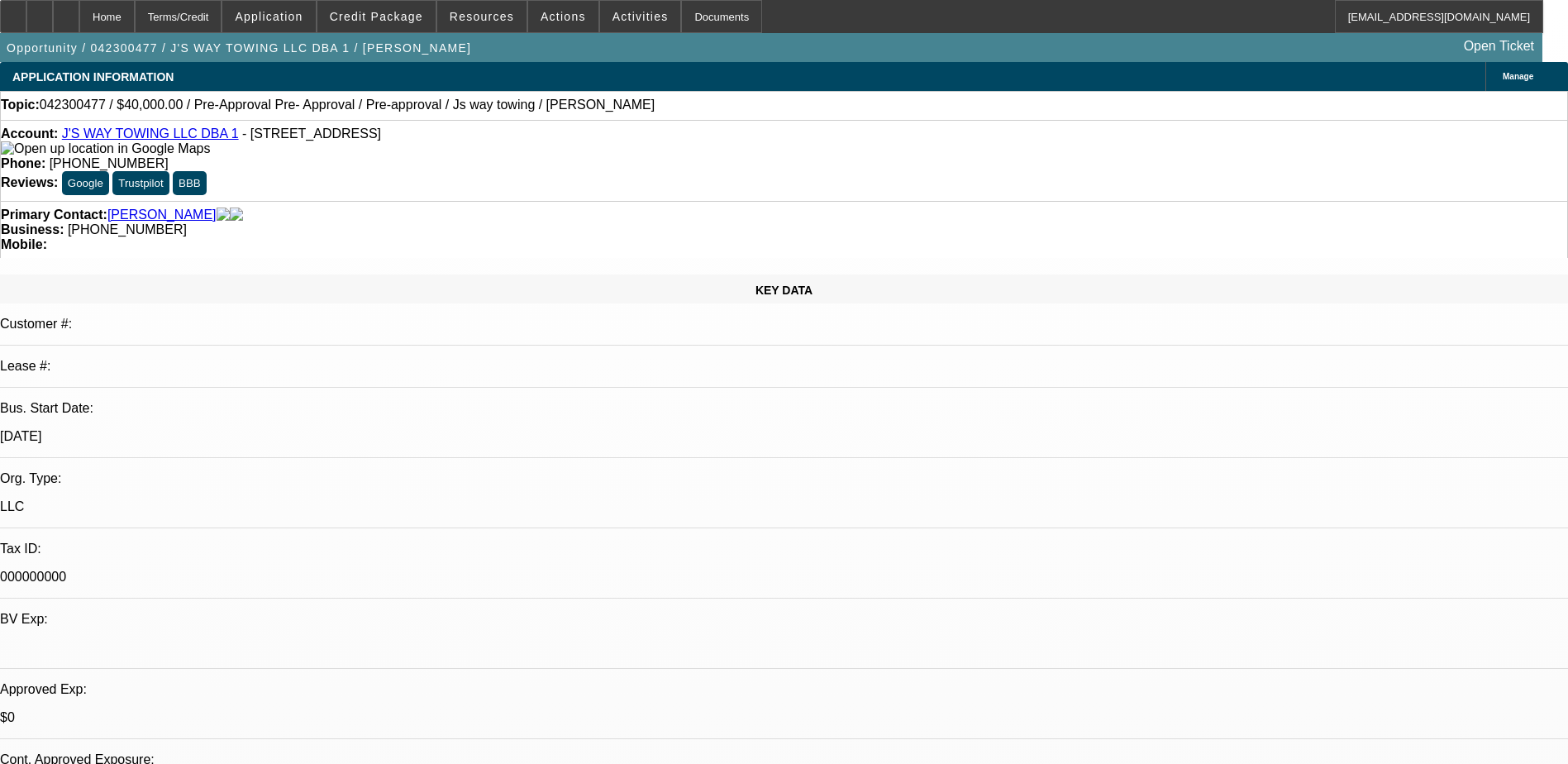
select select "2"
select select "0.1"
select select "1"
select select "2"
select select "4"
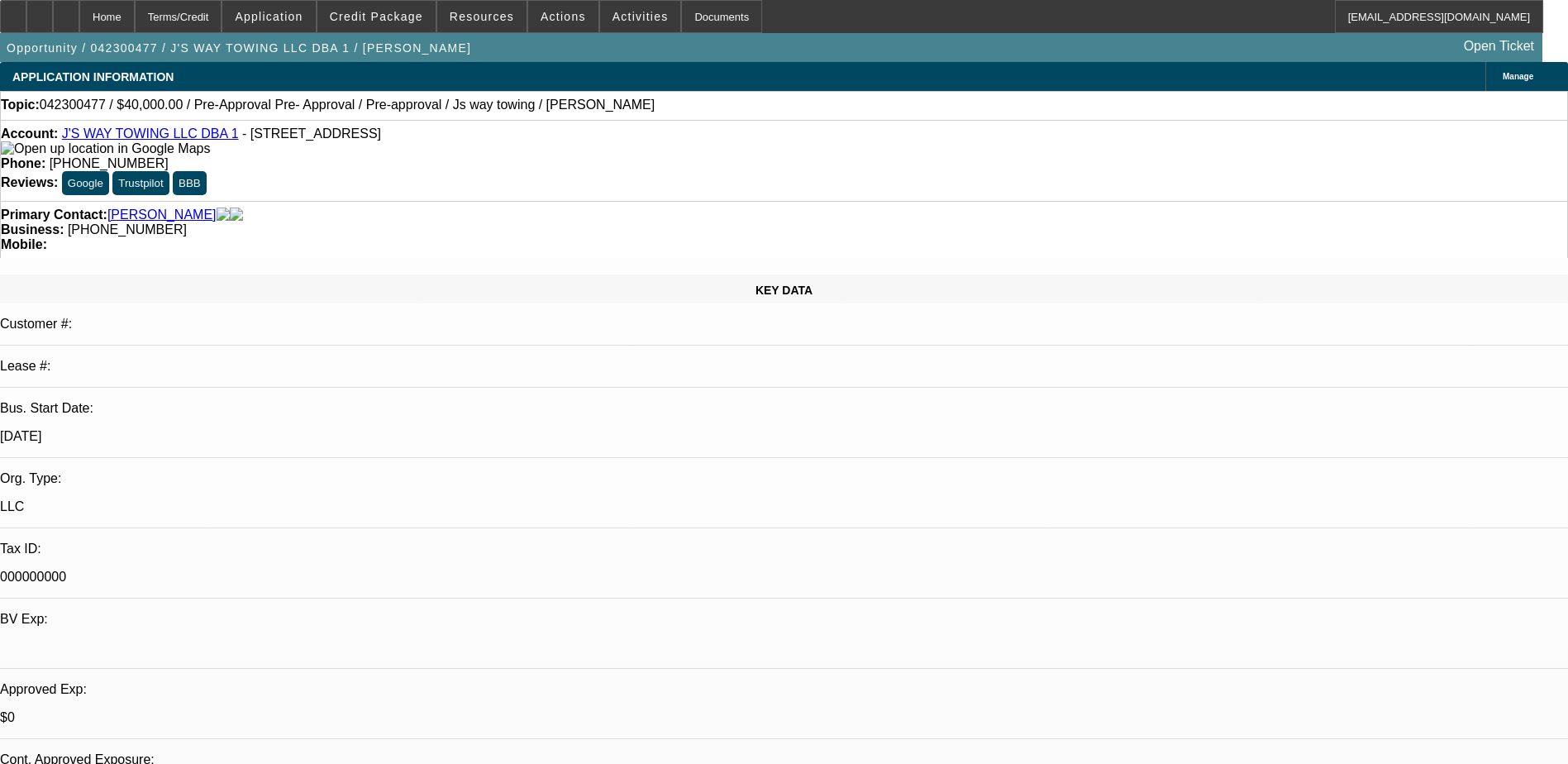
select select "1"
select select "2"
select select "4"
select select "1"
select select "2"
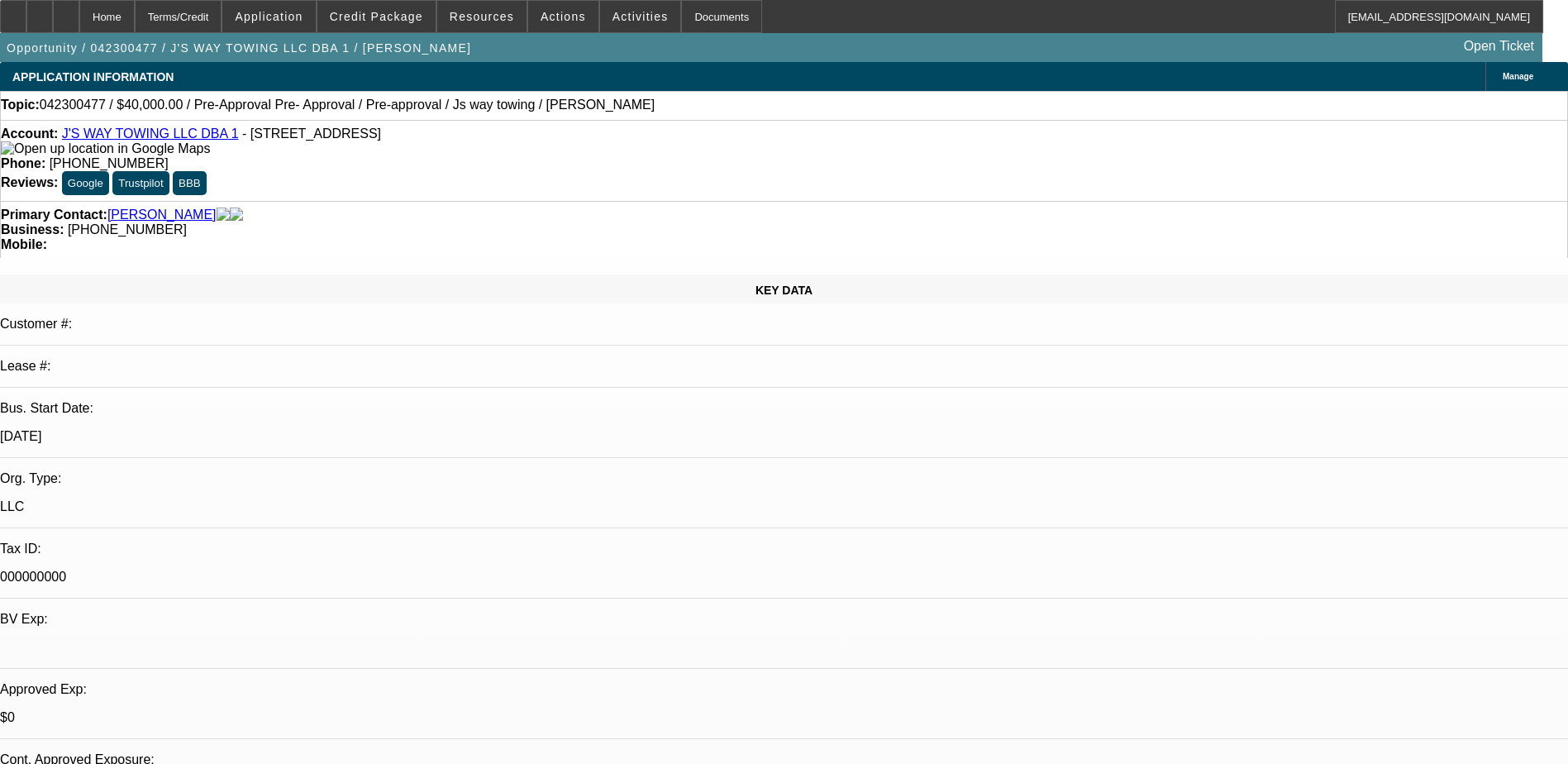
select select "4"
select select "1"
select select "2"
select select "4"
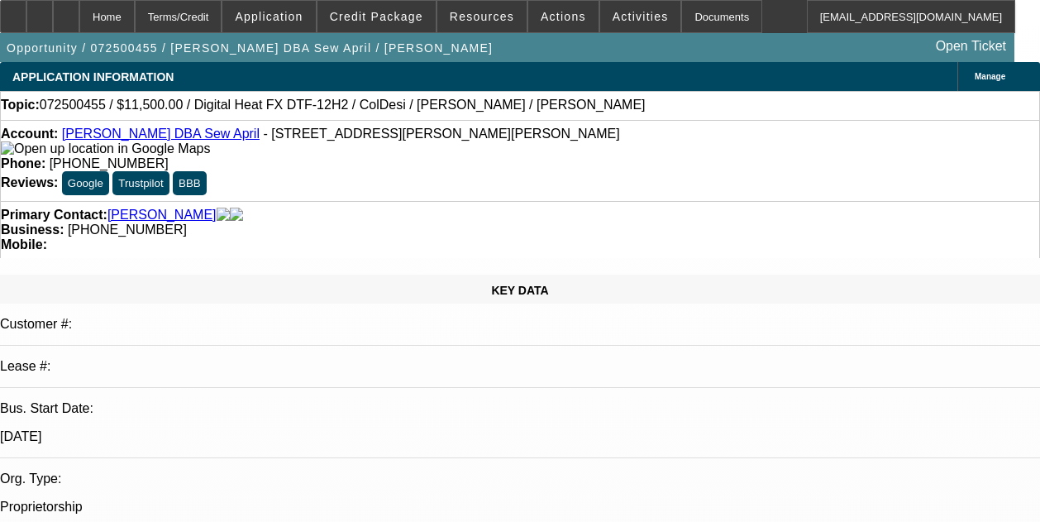
select select "0"
select select "6"
select select "0"
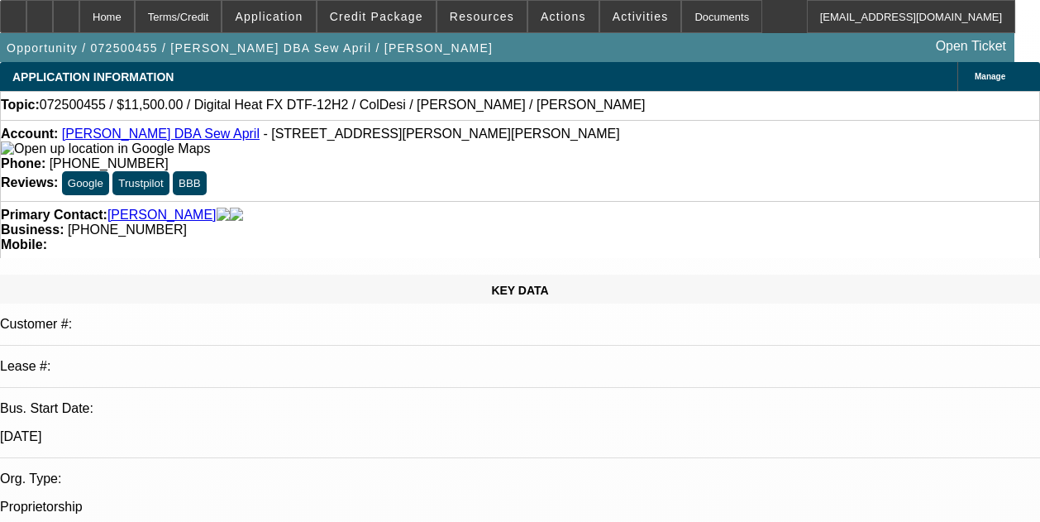
select select "0"
select select "6"
select select "0"
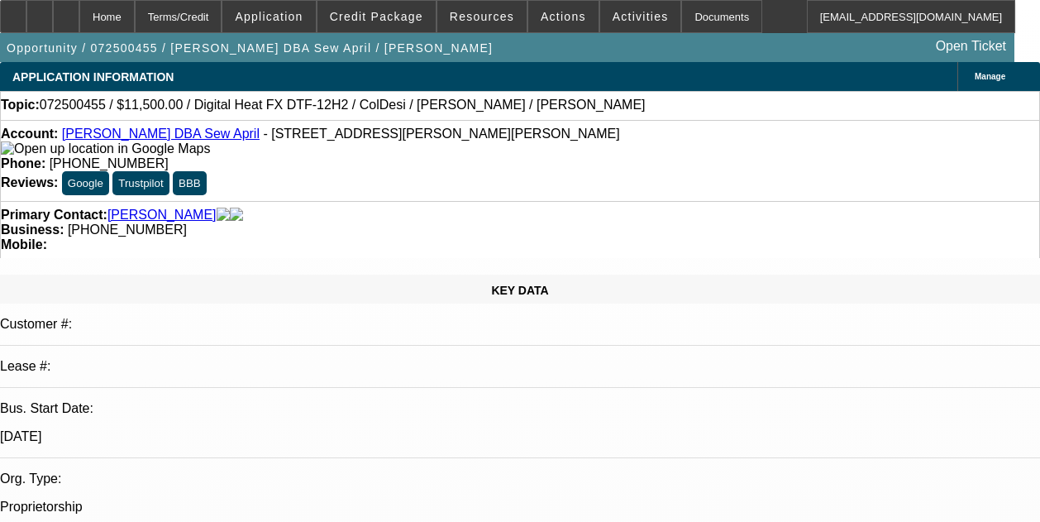
select select "0"
select select "6"
select select "0"
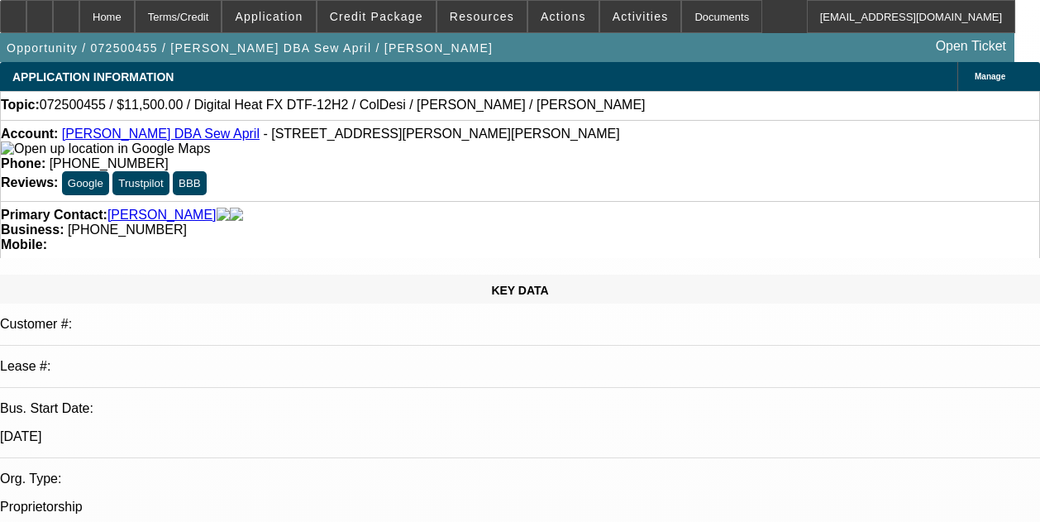
select select "6"
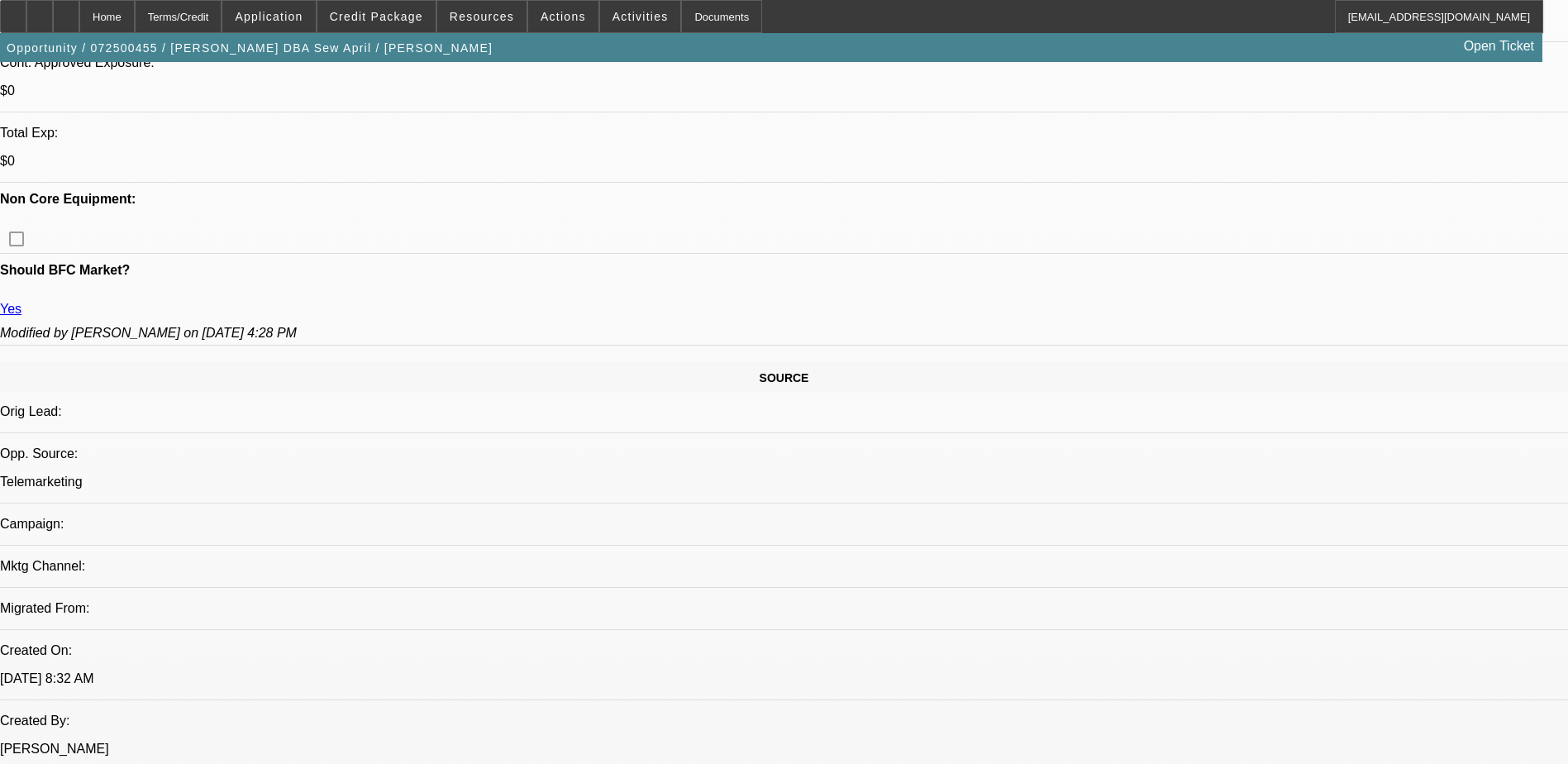
scroll to position [661, 0]
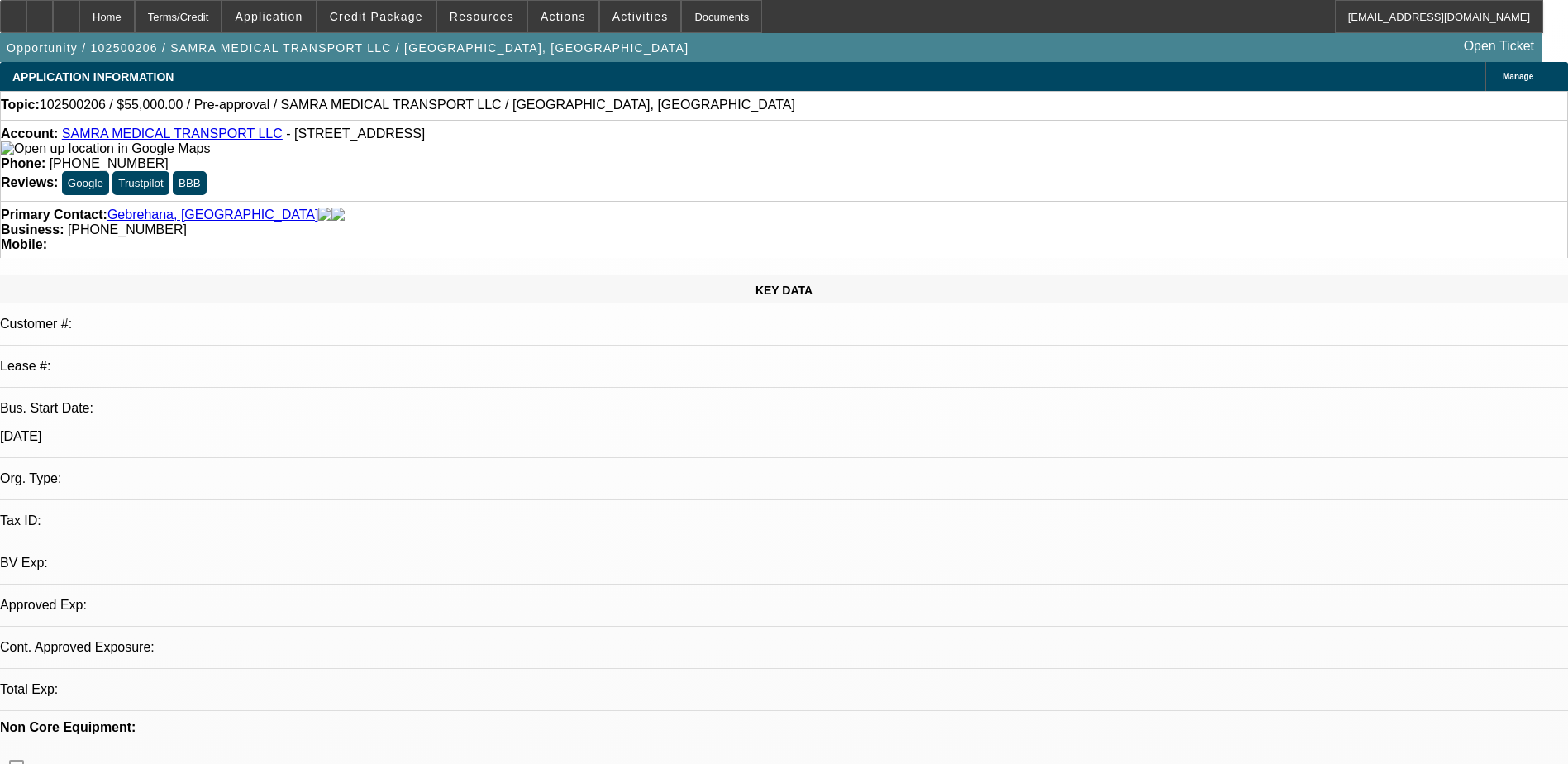
select select "0"
select select "2"
select select "0.1"
select select "1"
select select "2"
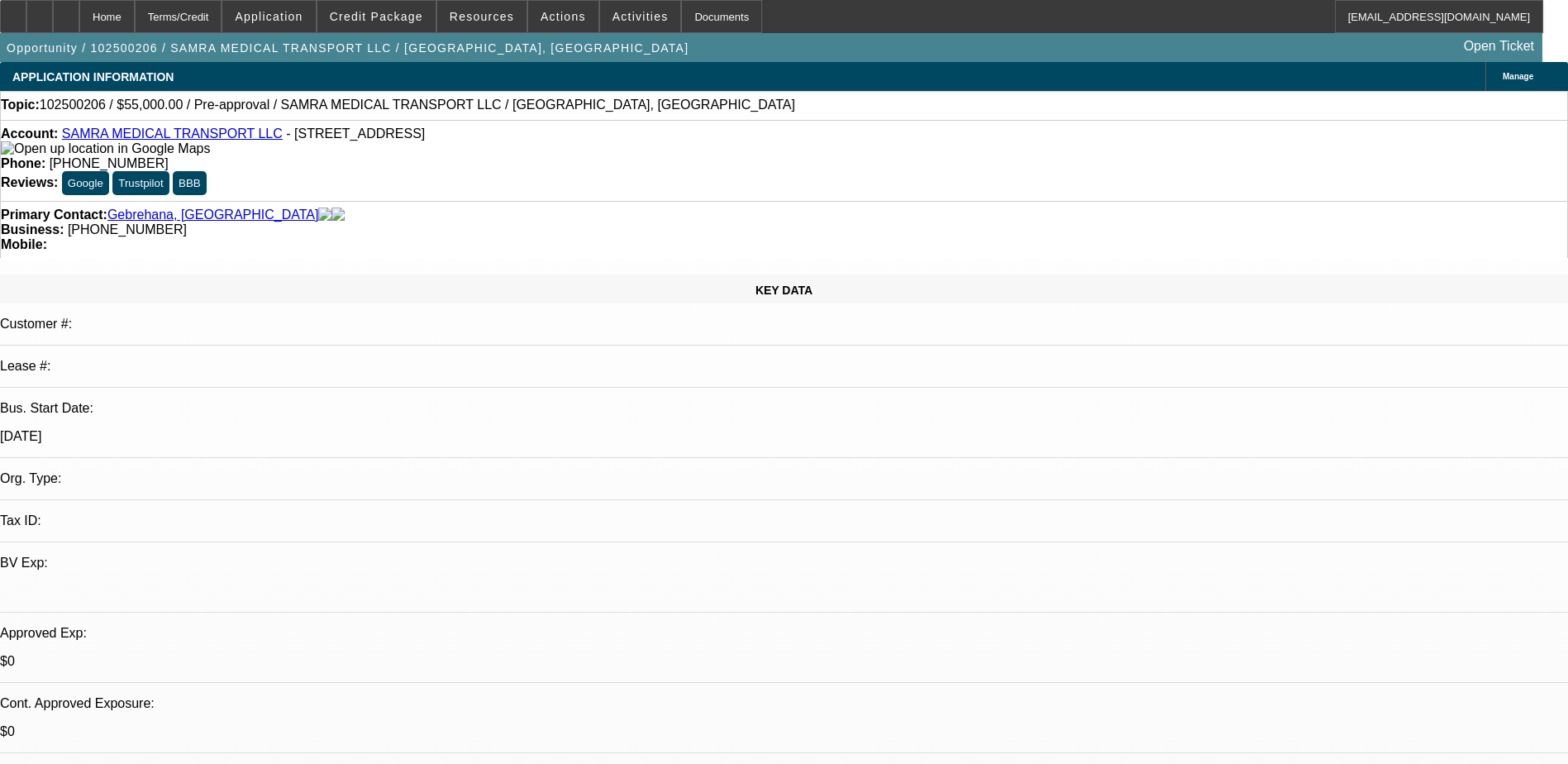
select select "4"
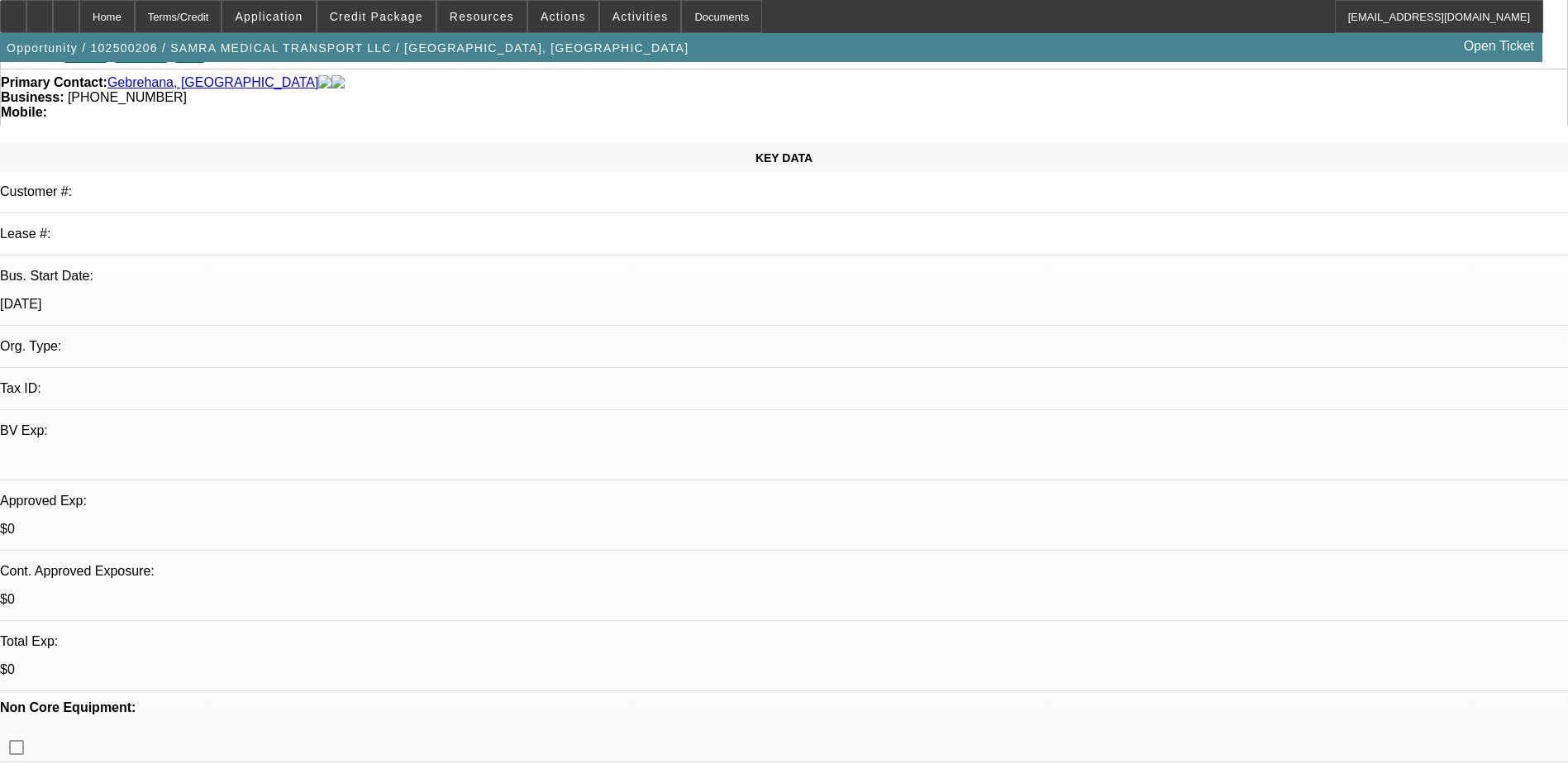
scroll to position [165, 0]
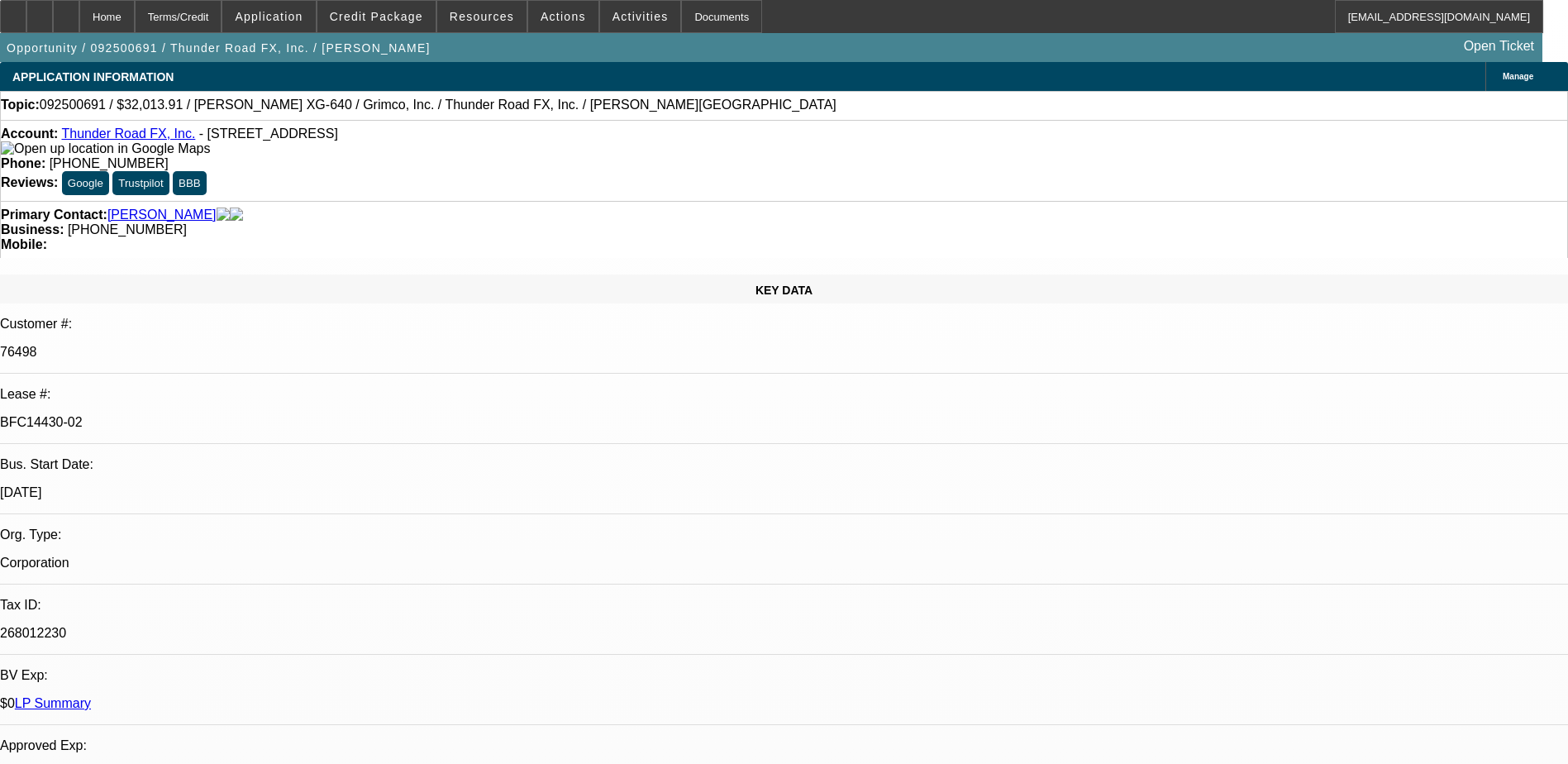
select select "0"
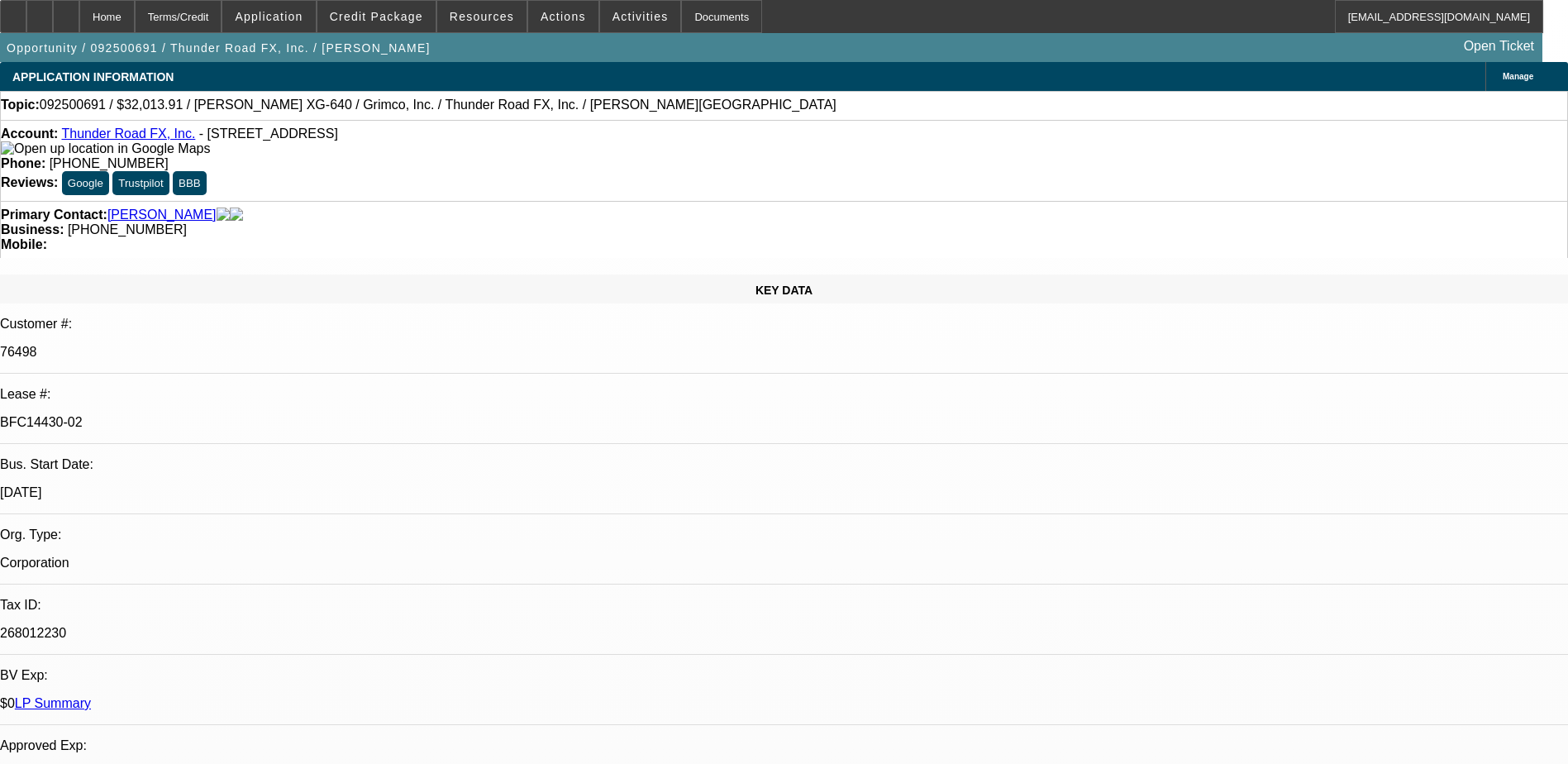
select select "0"
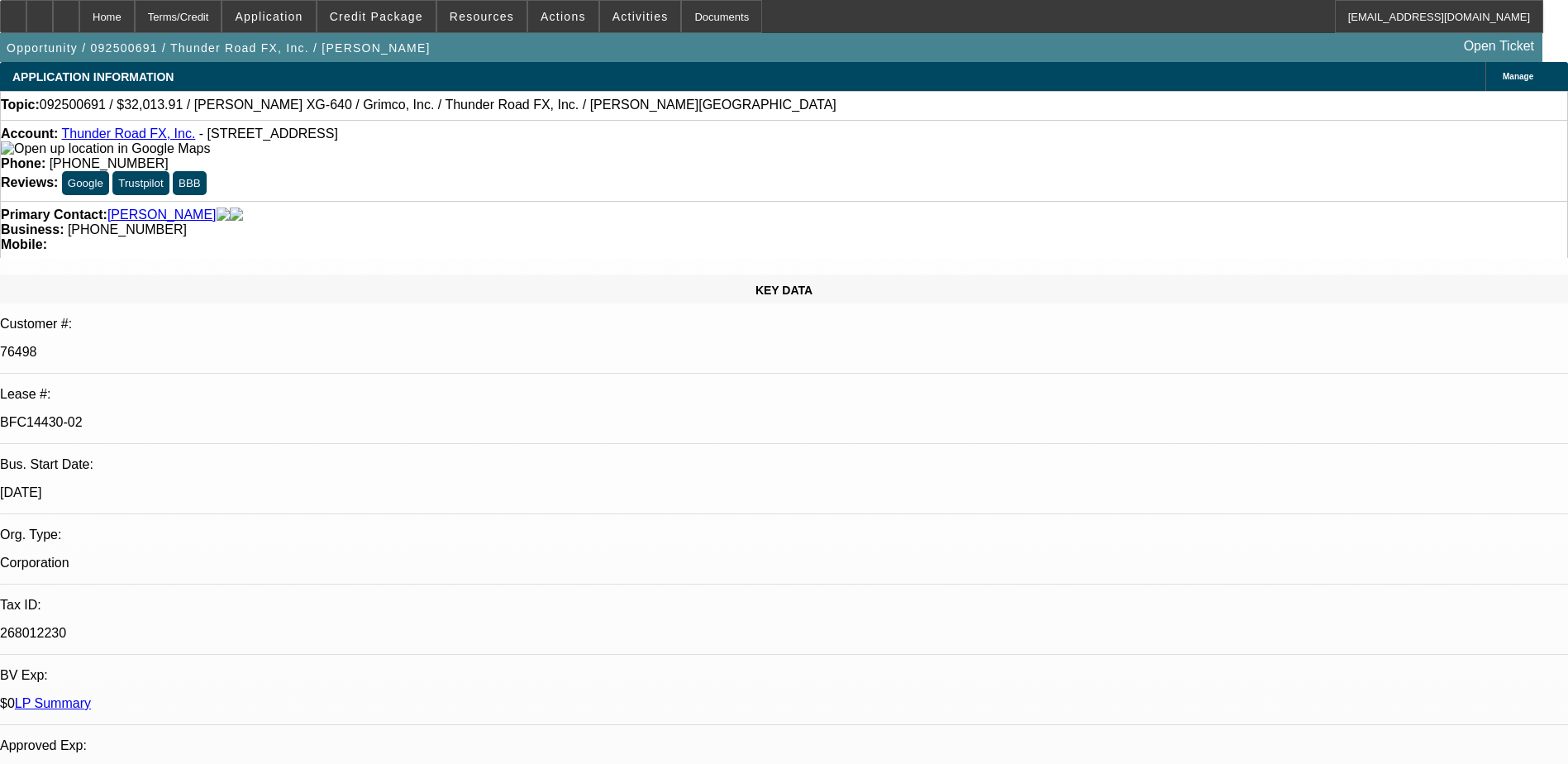
select select "0"
select select "1"
select select "3"
select select "2"
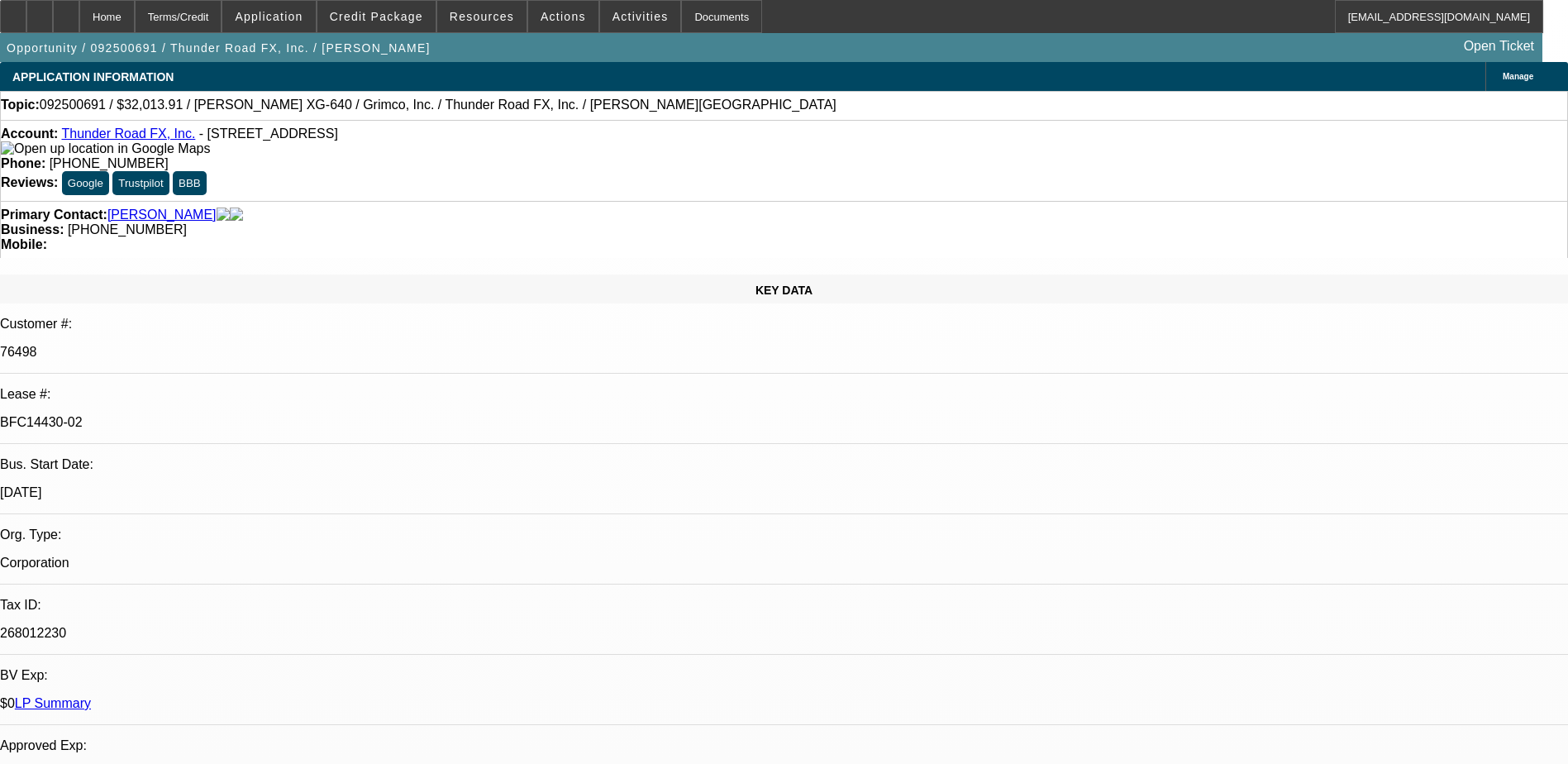
select select "1"
select select "3"
select select "2"
select select "1"
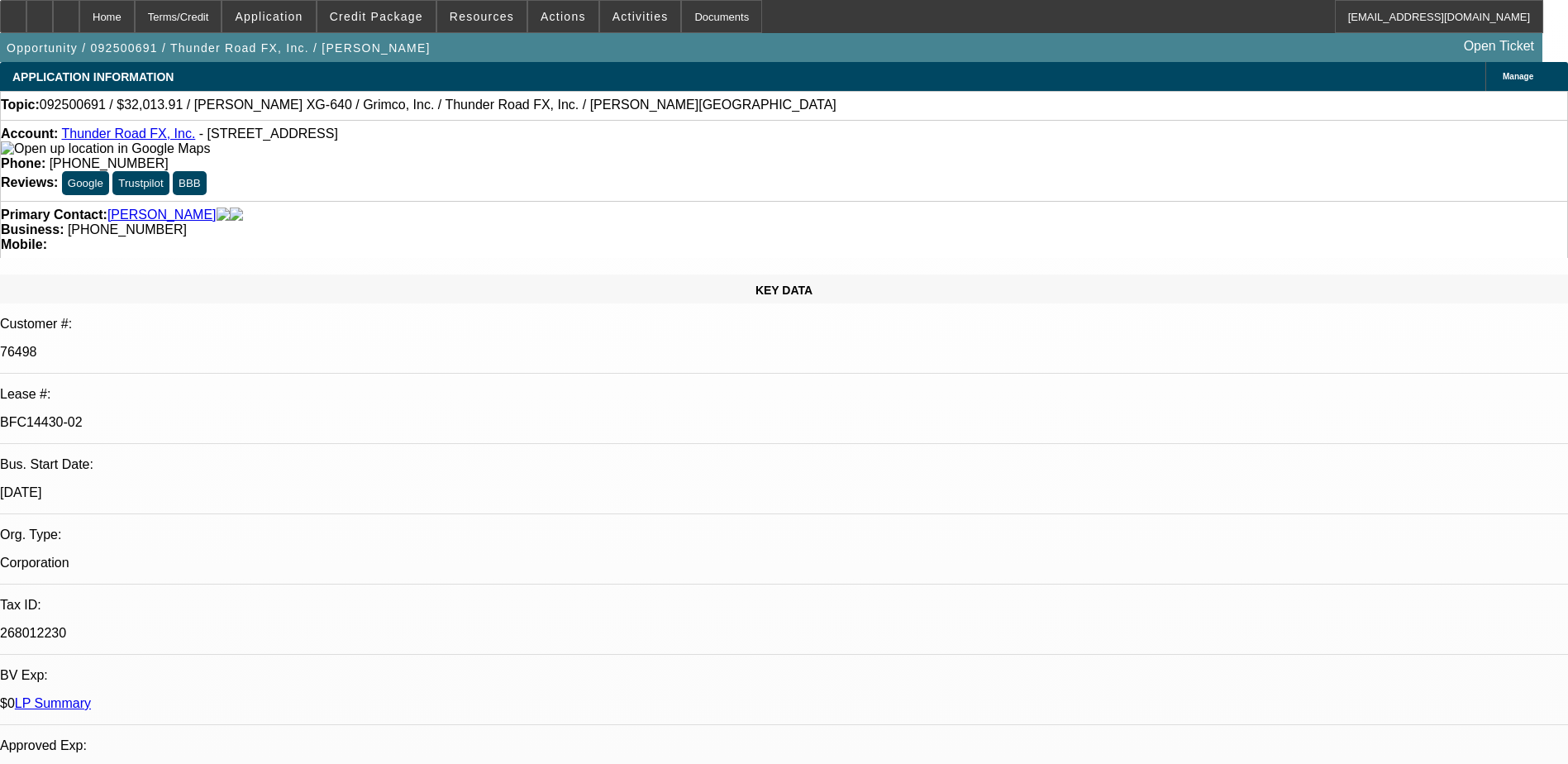
select select "2"
select select "1"
select select "2"
